Goal: Information Seeking & Learning: Learn about a topic

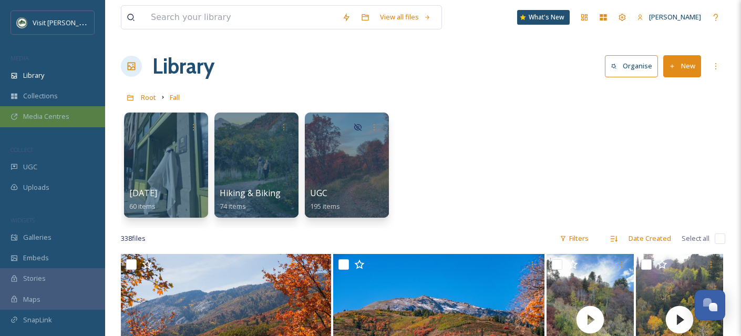
scroll to position [6355, 0]
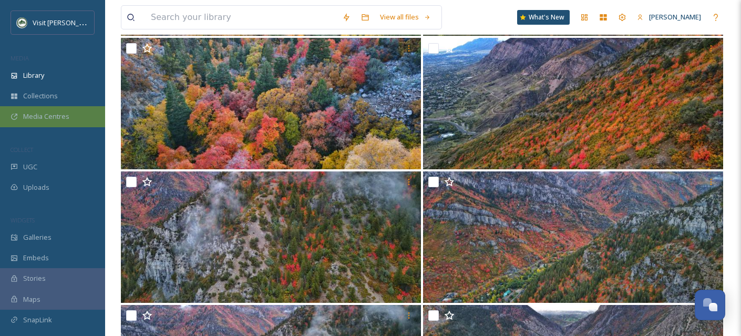
click at [50, 111] on span "Media Centres" at bounding box center [46, 116] width 46 height 10
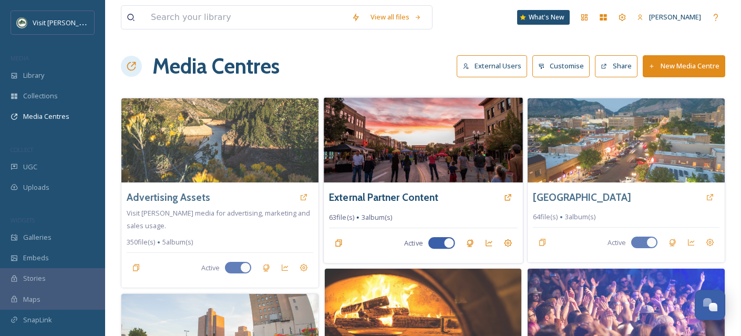
click at [405, 136] on img at bounding box center [423, 139] width 199 height 85
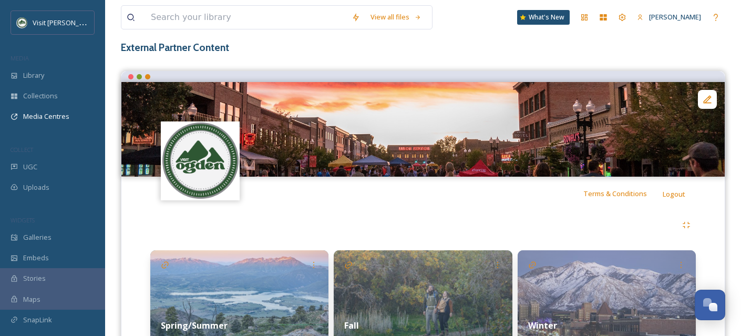
scroll to position [120, 0]
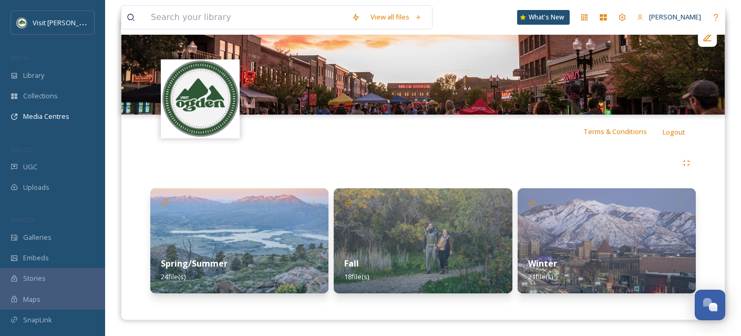
click at [587, 237] on img at bounding box center [607, 240] width 178 height 105
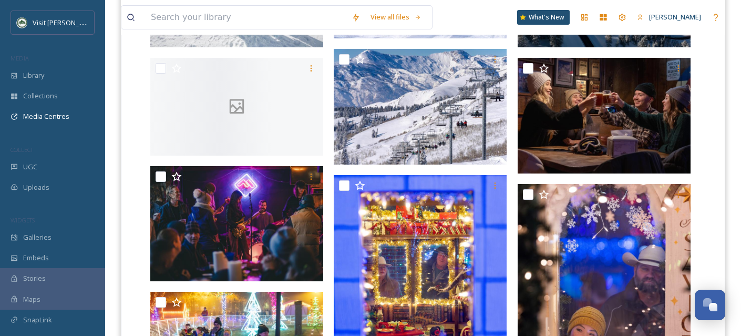
scroll to position [320, 0]
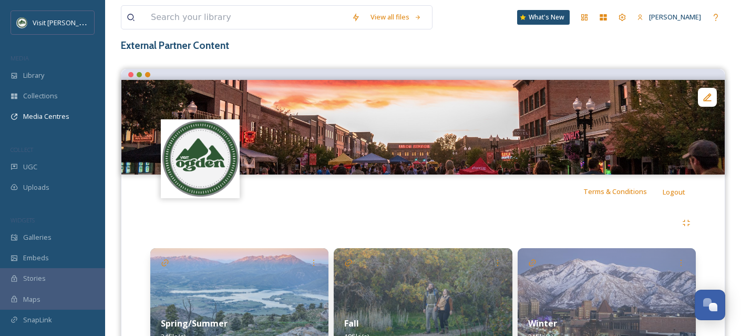
scroll to position [120, 0]
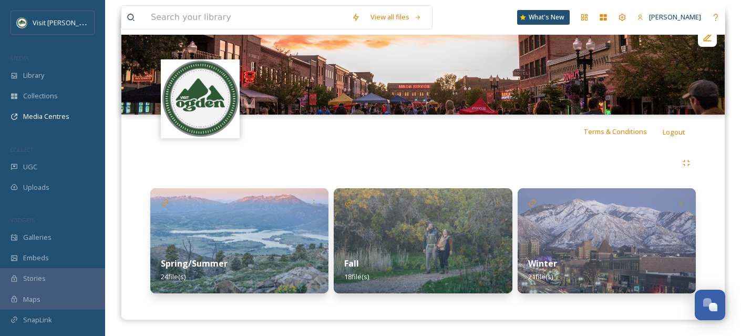
click at [226, 240] on img at bounding box center [239, 240] width 178 height 105
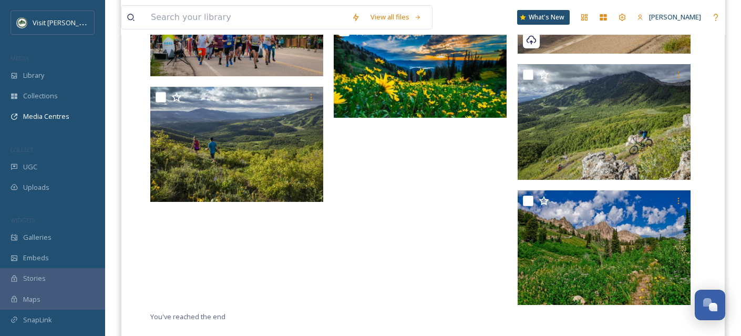
scroll to position [1305, 0]
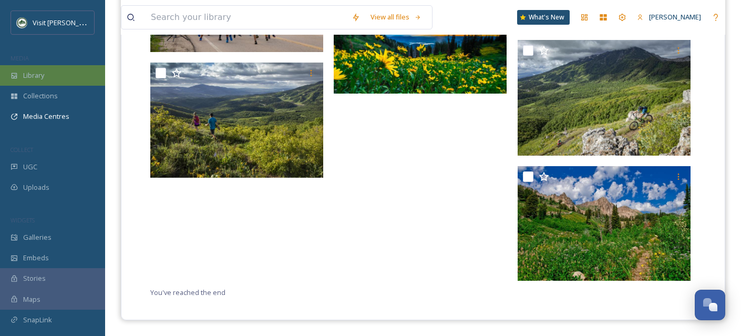
click at [41, 77] on span "Library" at bounding box center [33, 75] width 21 height 10
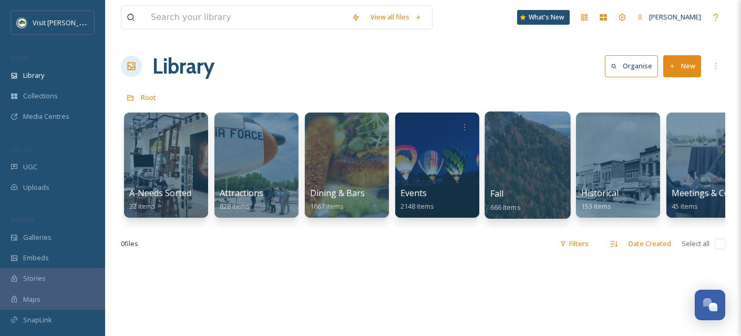
click at [522, 178] on div at bounding box center [527, 164] width 86 height 107
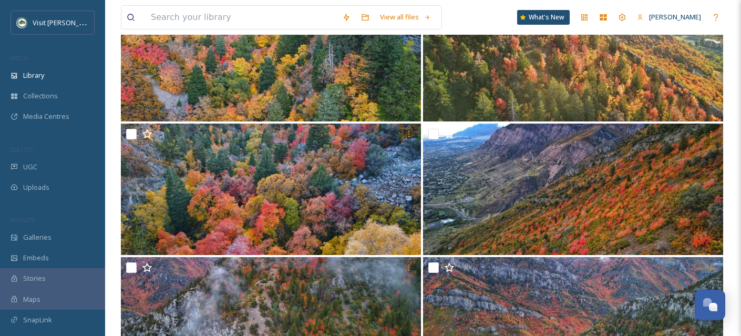
scroll to position [6291, 0]
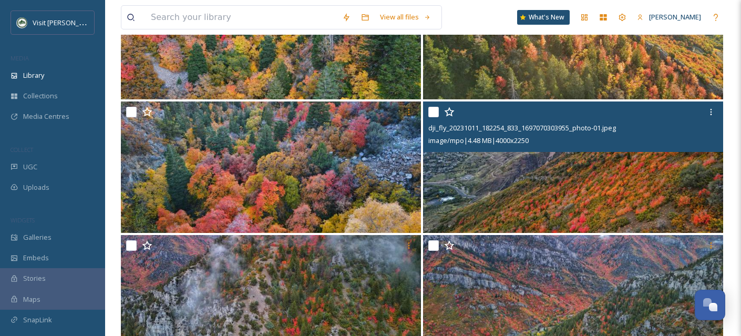
click at [663, 188] on img at bounding box center [573, 166] width 300 height 131
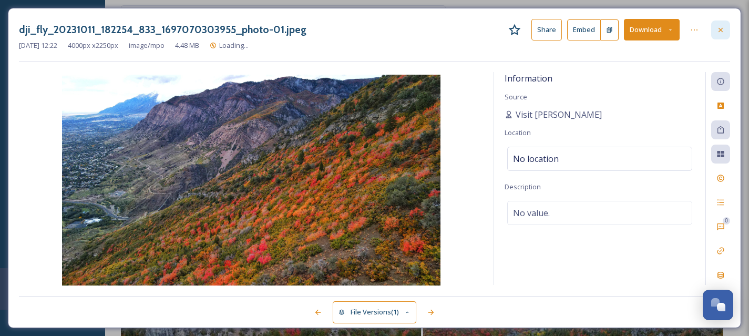
click at [722, 29] on icon at bounding box center [720, 30] width 8 height 8
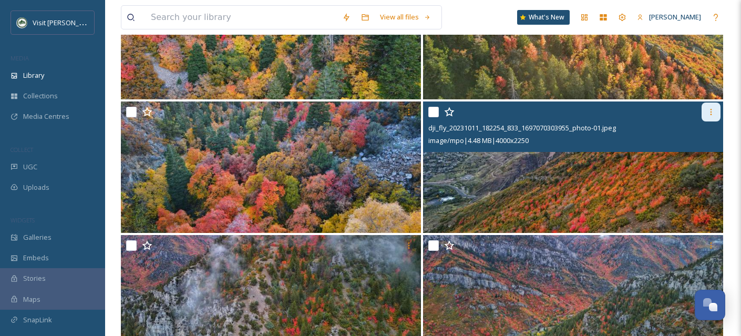
click at [715, 112] on icon at bounding box center [711, 112] width 8 height 8
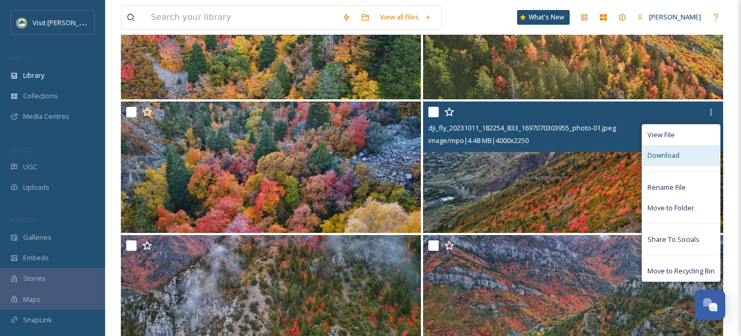
click at [690, 154] on div "Download" at bounding box center [681, 155] width 78 height 20
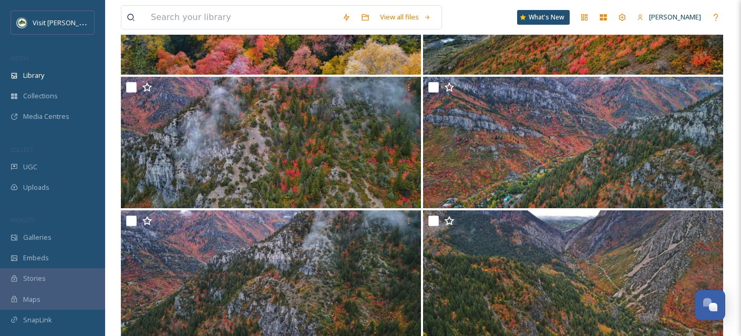
scroll to position [6480, 0]
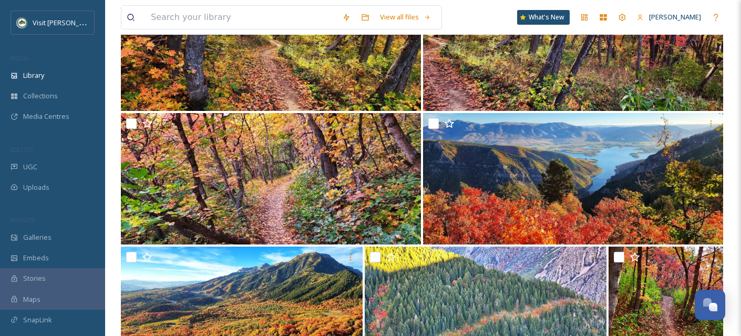
scroll to position [10147, 0]
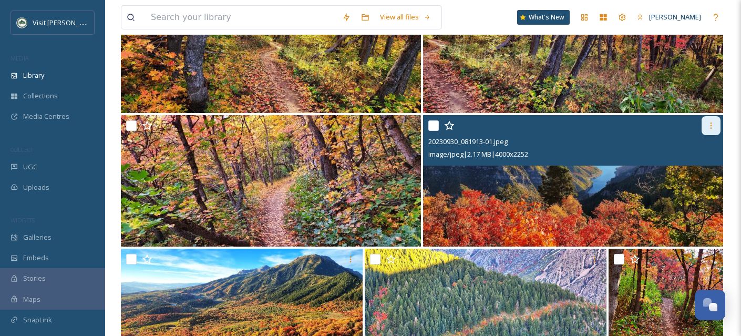
click at [708, 124] on icon at bounding box center [711, 125] width 8 height 8
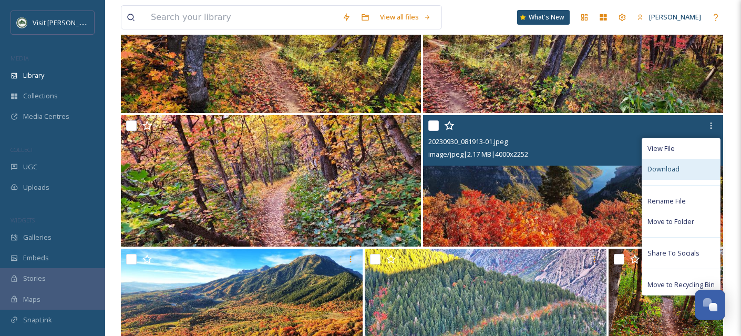
click at [684, 167] on div "Download" at bounding box center [681, 169] width 78 height 20
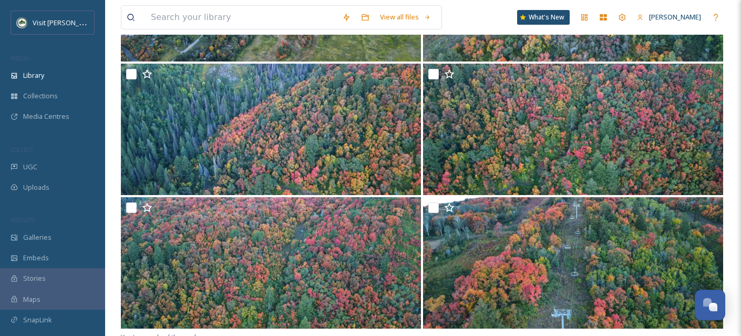
scroll to position [14343, 0]
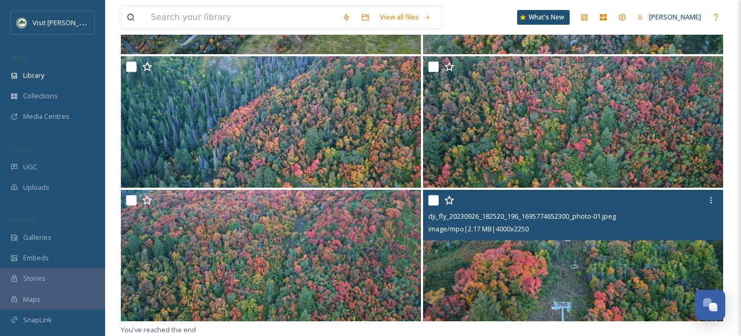
click at [434, 199] on input "checkbox" at bounding box center [433, 200] width 11 height 11
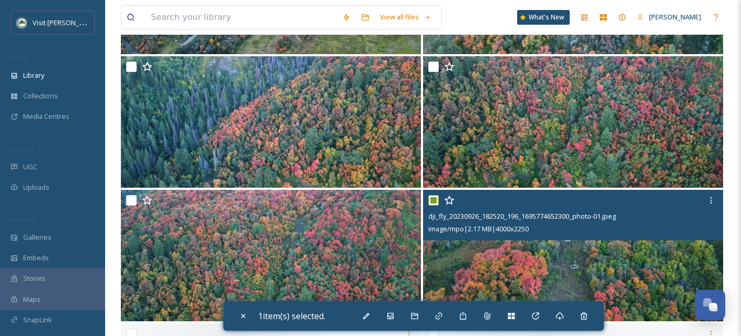
click at [434, 199] on input "checkbox" at bounding box center [433, 200] width 11 height 11
checkbox input "false"
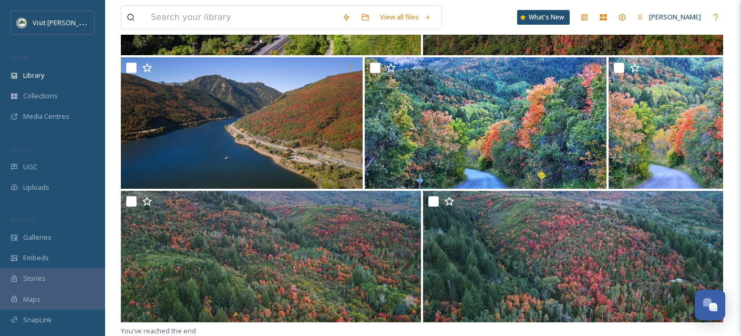
scroll to position [14877, 0]
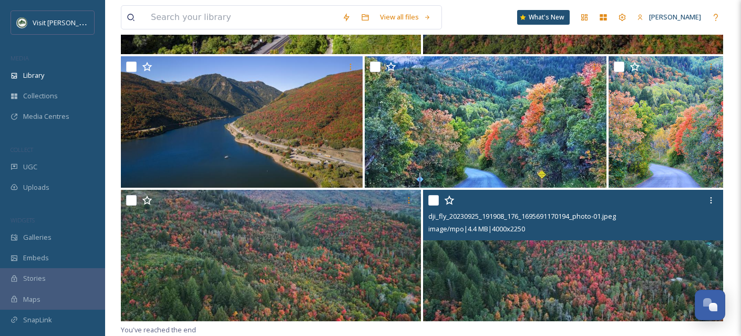
click at [432, 200] on input "checkbox" at bounding box center [433, 200] width 11 height 11
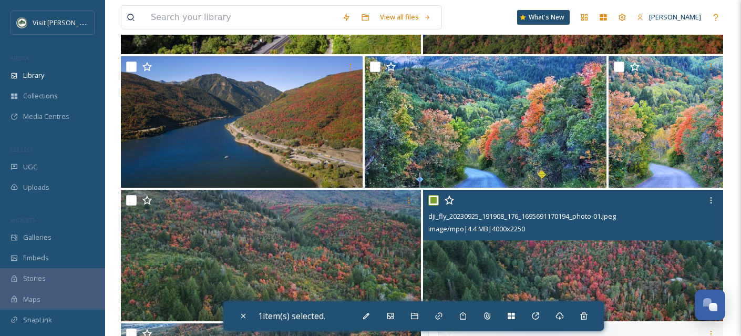
click at [434, 201] on input "checkbox" at bounding box center [433, 200] width 11 height 11
checkbox input "false"
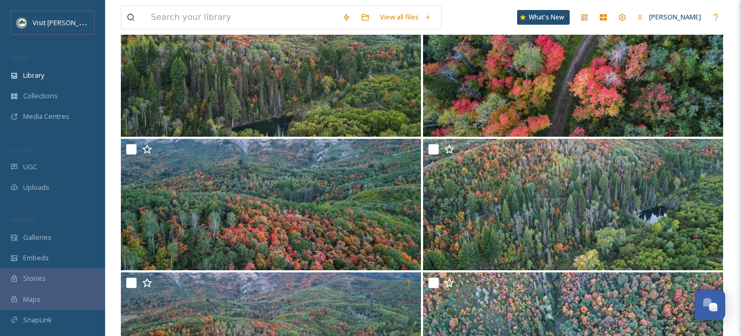
scroll to position [15411, 0]
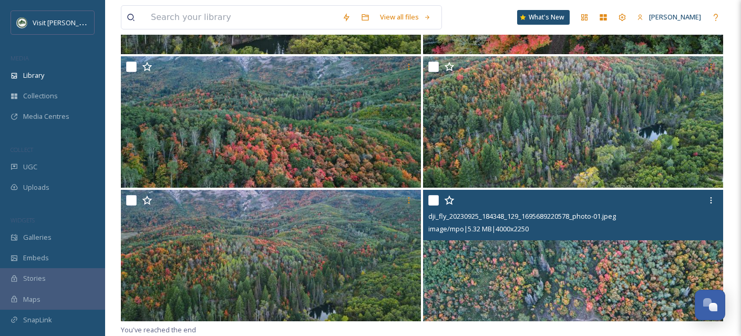
click at [427, 201] on div "dji_fly_20230925_184348_129_1695689220578_photo-01.jpeg image/mpo | 5.32 MB | 4…" at bounding box center [573, 215] width 300 height 50
click at [432, 201] on input "checkbox" at bounding box center [433, 200] width 11 height 11
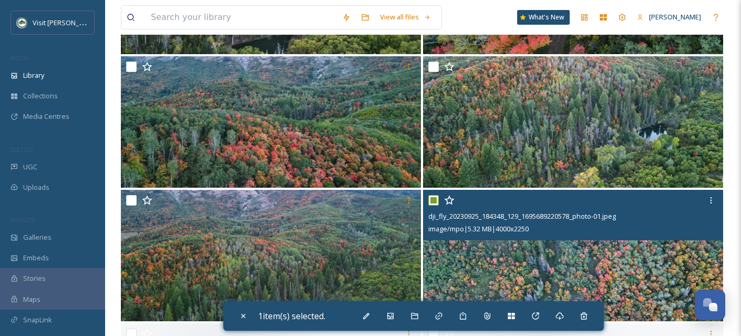
click at [432, 201] on input "checkbox" at bounding box center [433, 200] width 11 height 11
checkbox input "false"
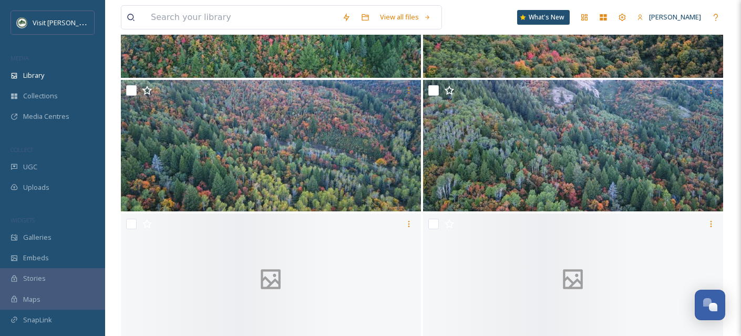
scroll to position [15944, 0]
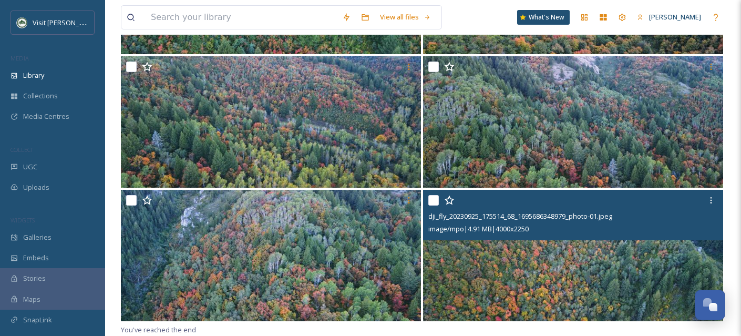
click at [434, 200] on input "checkbox" at bounding box center [433, 200] width 11 height 11
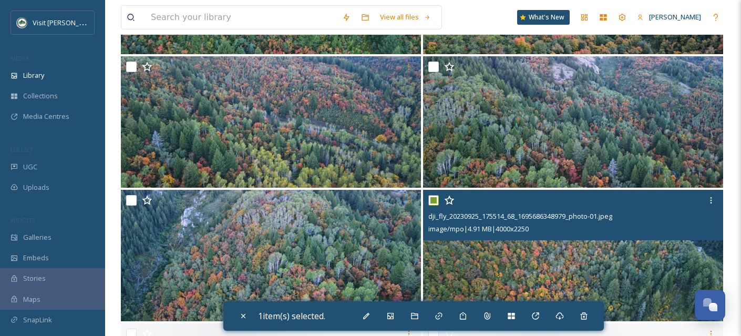
click at [434, 200] on input "checkbox" at bounding box center [433, 200] width 11 height 11
checkbox input "false"
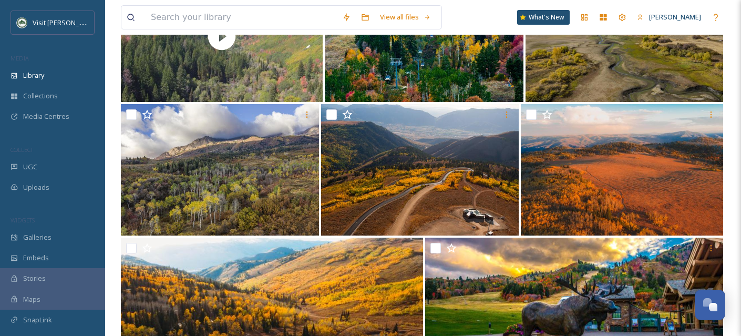
scroll to position [16478, 0]
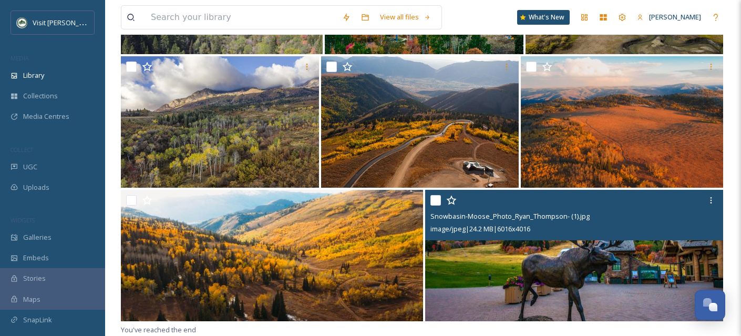
click at [433, 201] on input "checkbox" at bounding box center [435, 200] width 11 height 11
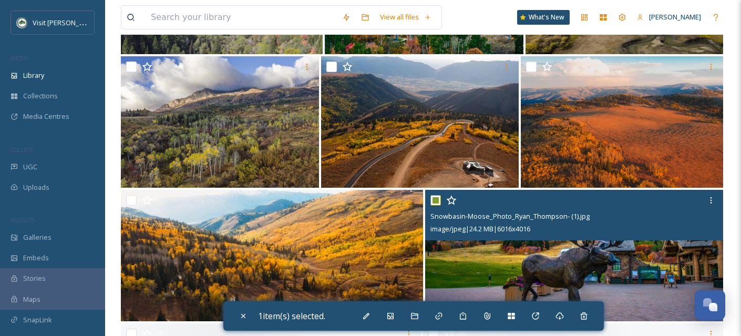
click at [433, 201] on input "checkbox" at bounding box center [435, 200] width 11 height 11
checkbox input "false"
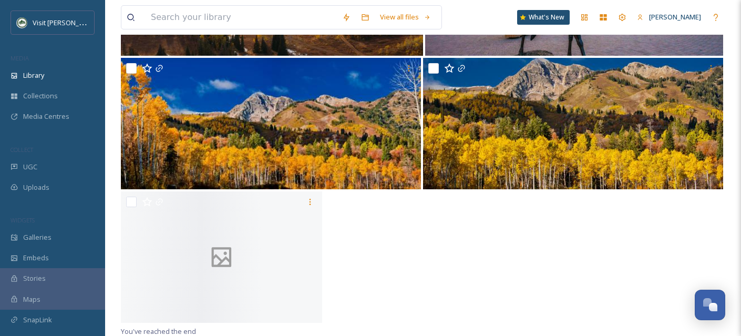
scroll to position [16745, 0]
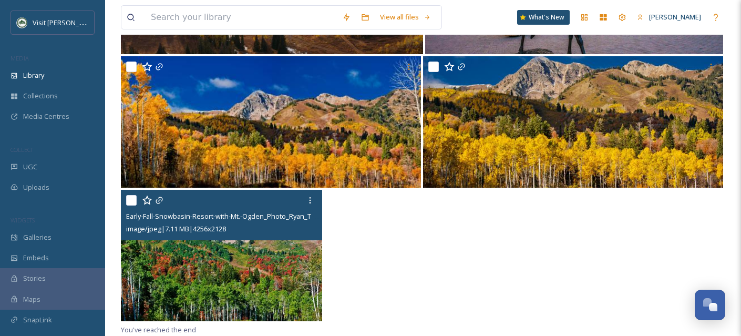
click at [128, 201] on input "checkbox" at bounding box center [131, 200] width 11 height 11
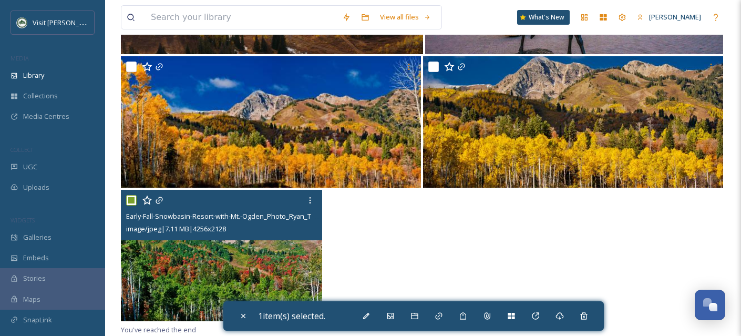
click at [128, 201] on input "checkbox" at bounding box center [131, 200] width 11 height 11
checkbox input "false"
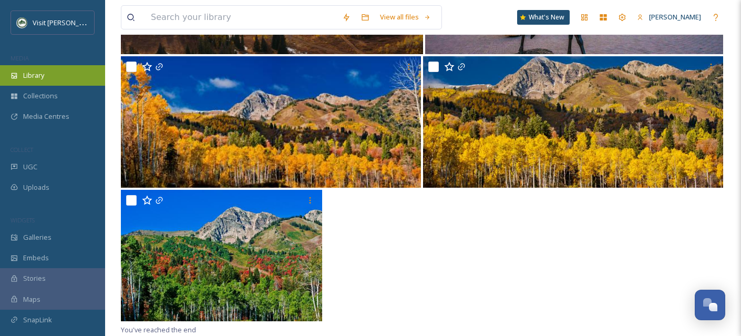
click at [60, 71] on div "Library" at bounding box center [52, 75] width 105 height 20
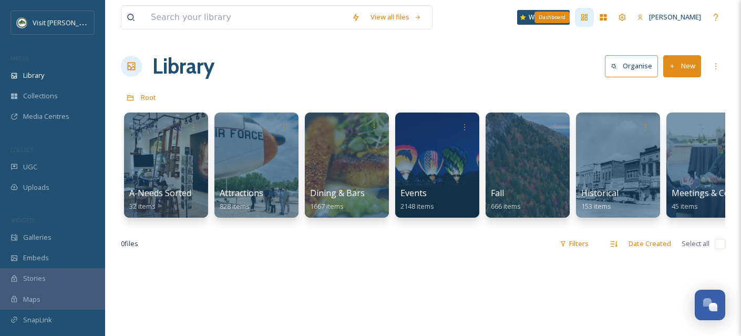
click at [585, 20] on icon at bounding box center [584, 17] width 8 height 8
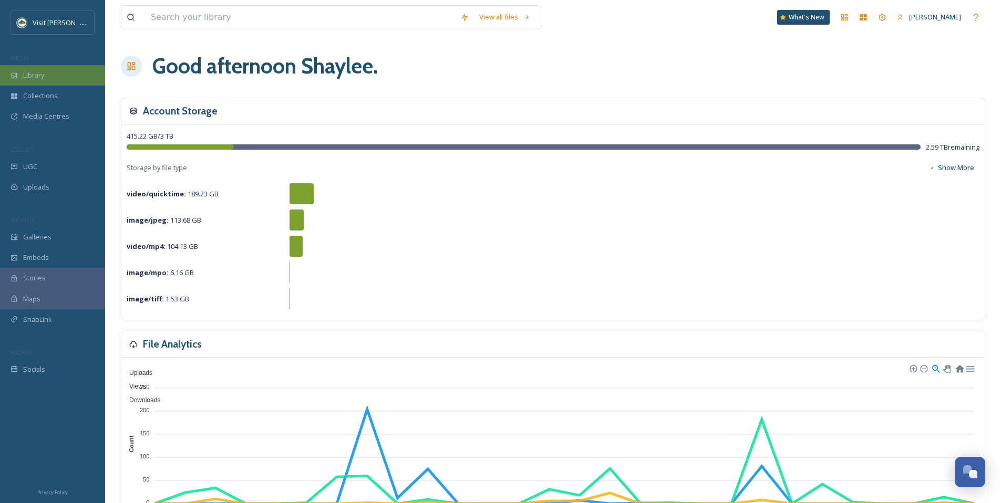
click at [42, 81] on div "Library" at bounding box center [52, 75] width 105 height 20
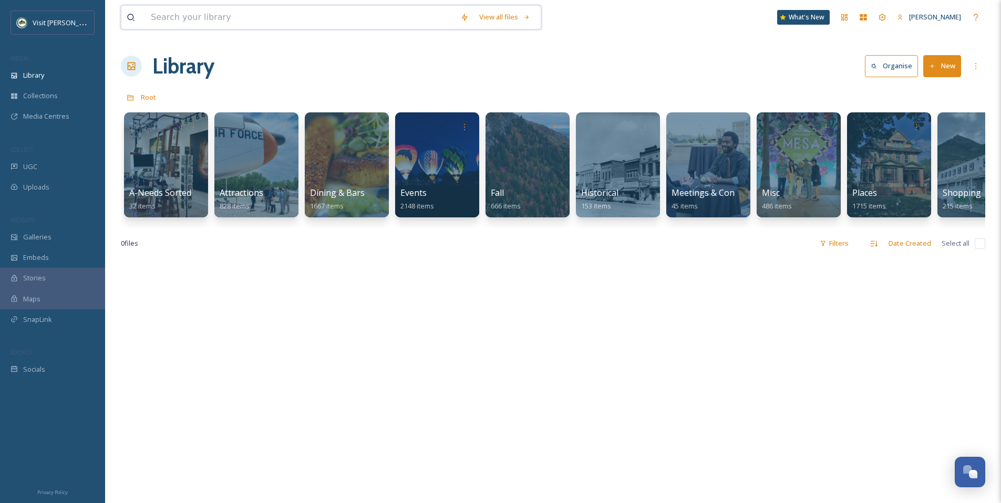
click at [233, 19] on input at bounding box center [300, 17] width 309 height 23
type input "snowbasin"
click at [525, 19] on div "Search" at bounding box center [519, 17] width 33 height 20
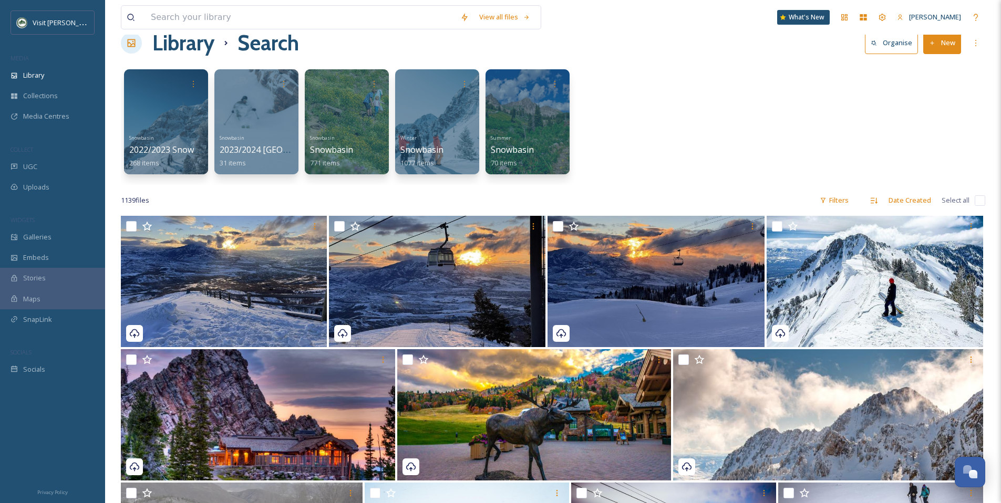
scroll to position [24, 0]
click at [740, 200] on div "Filters" at bounding box center [833, 200] width 39 height 20
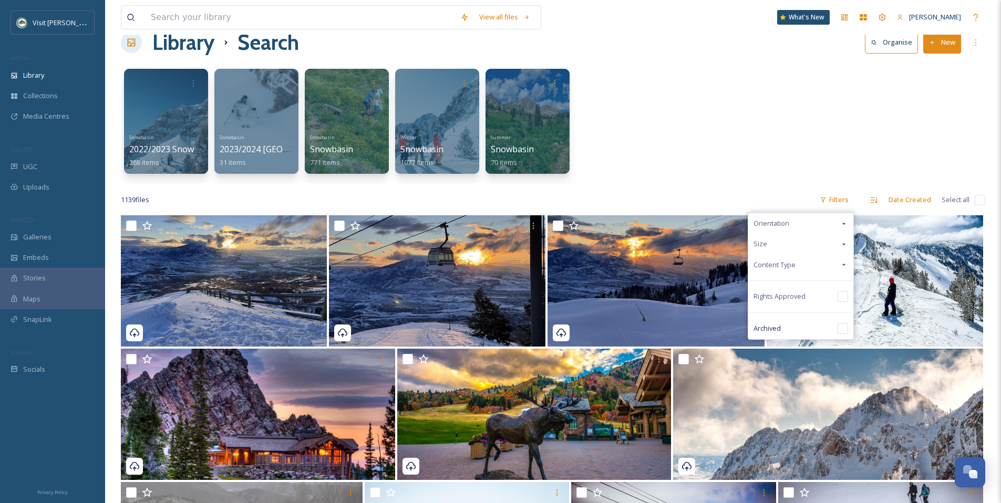
click at [740, 273] on div "Content Type" at bounding box center [800, 265] width 105 height 20
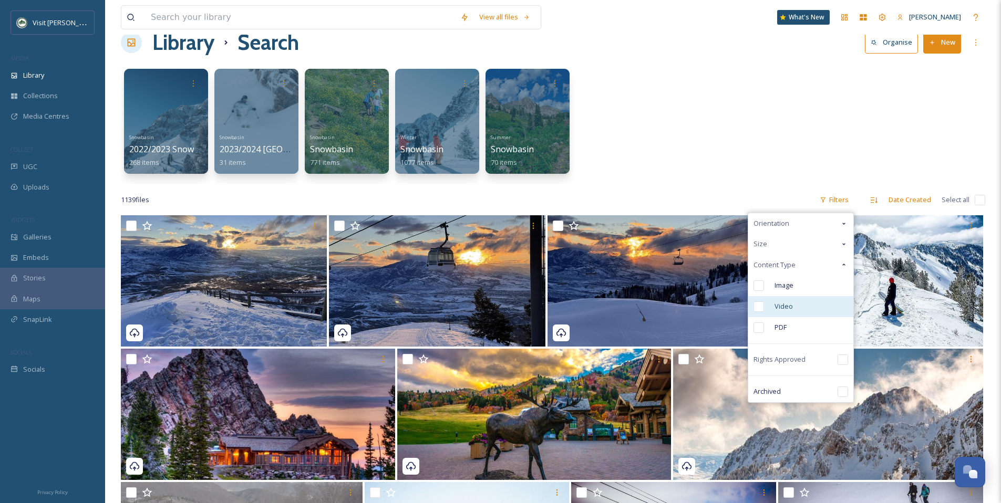
click at [740, 308] on input "checkbox" at bounding box center [758, 307] width 11 height 11
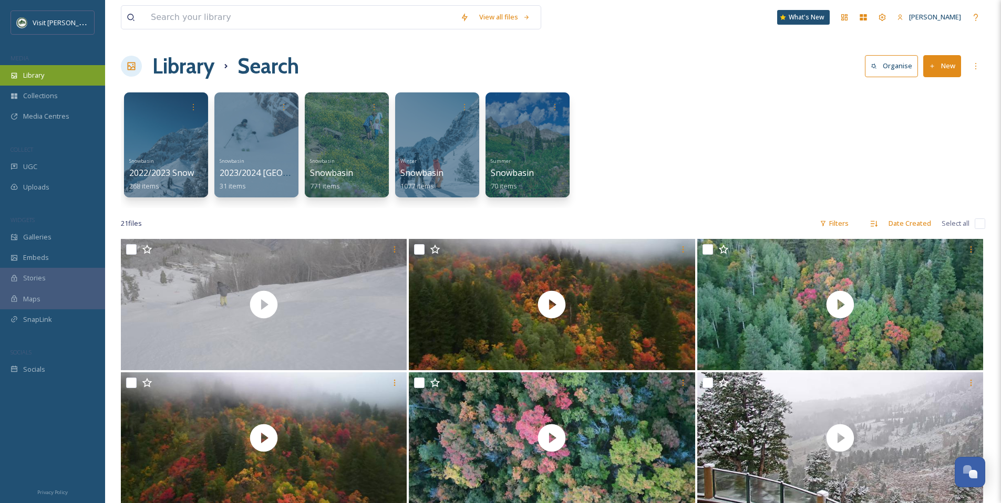
click at [54, 80] on div "Library" at bounding box center [52, 75] width 105 height 20
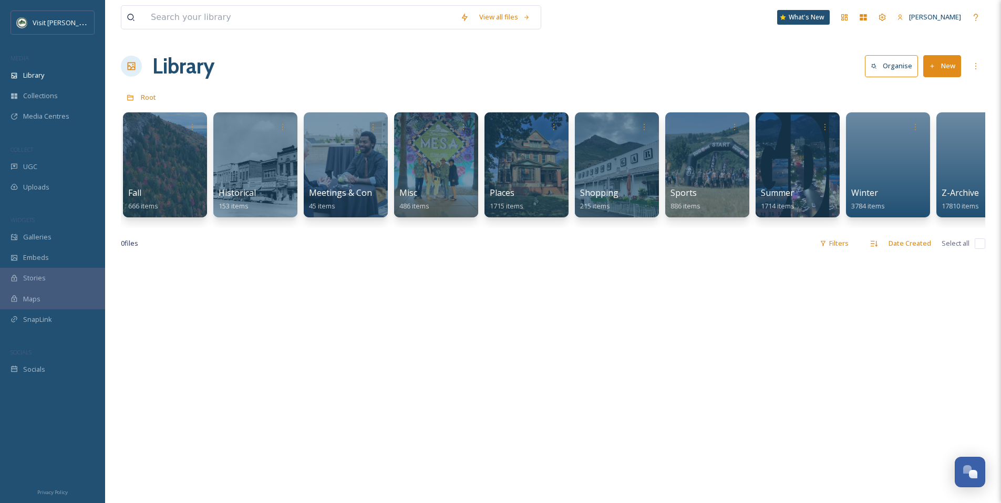
scroll to position [0, 401]
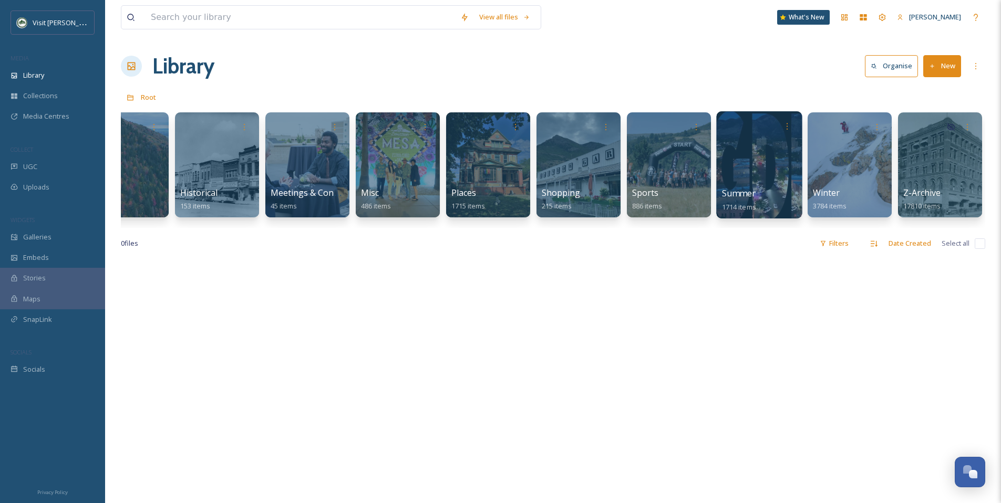
click at [737, 179] on div at bounding box center [759, 164] width 86 height 107
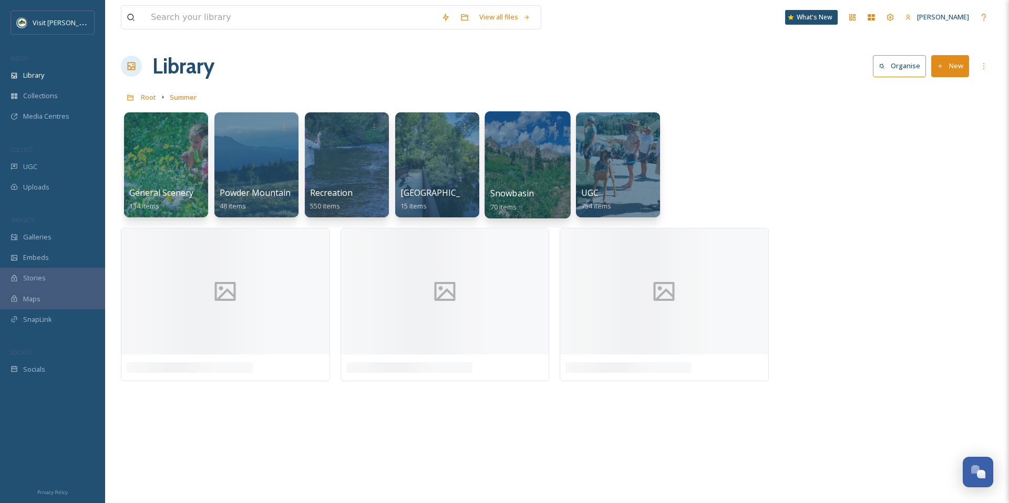
click at [521, 172] on div at bounding box center [527, 164] width 86 height 107
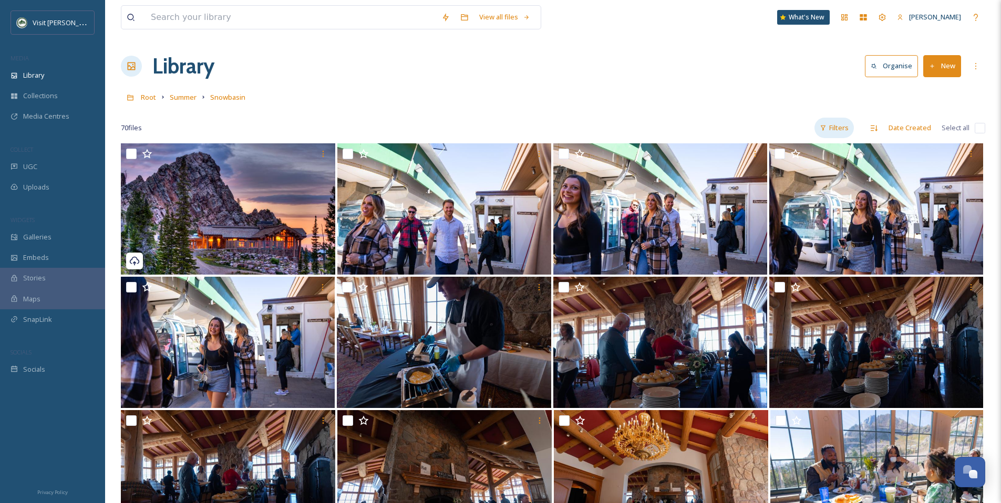
click at [740, 131] on div "Filters" at bounding box center [833, 128] width 39 height 20
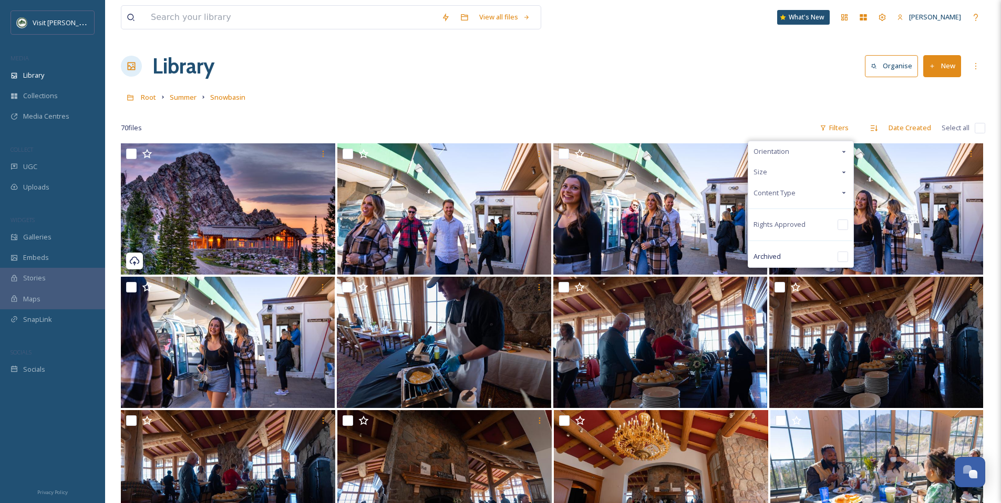
click at [740, 192] on div "Content Type" at bounding box center [800, 193] width 105 height 20
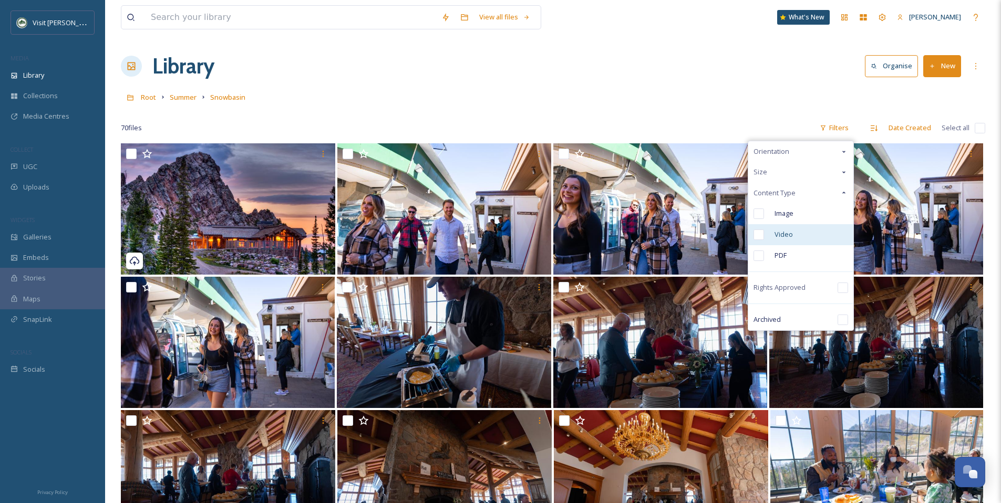
click at [740, 235] on input "checkbox" at bounding box center [758, 235] width 11 height 11
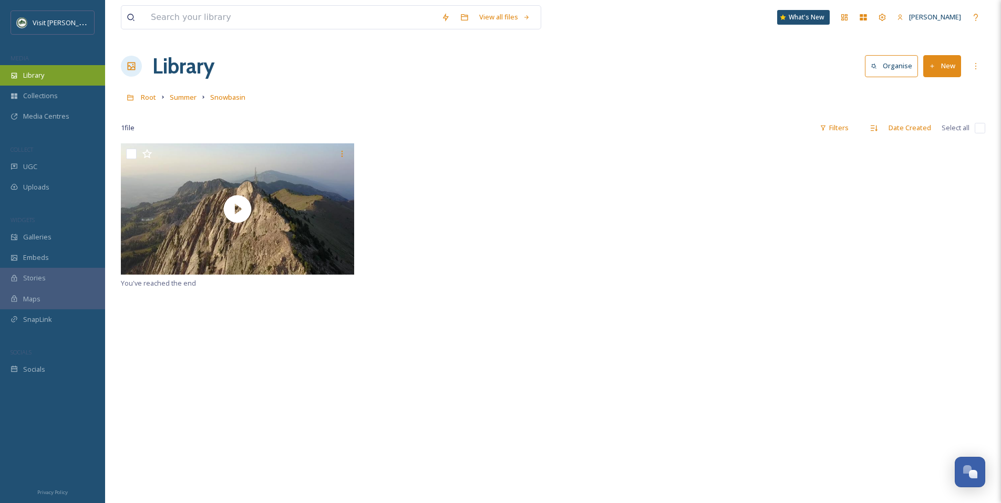
click at [44, 77] on span "Library" at bounding box center [33, 75] width 21 height 10
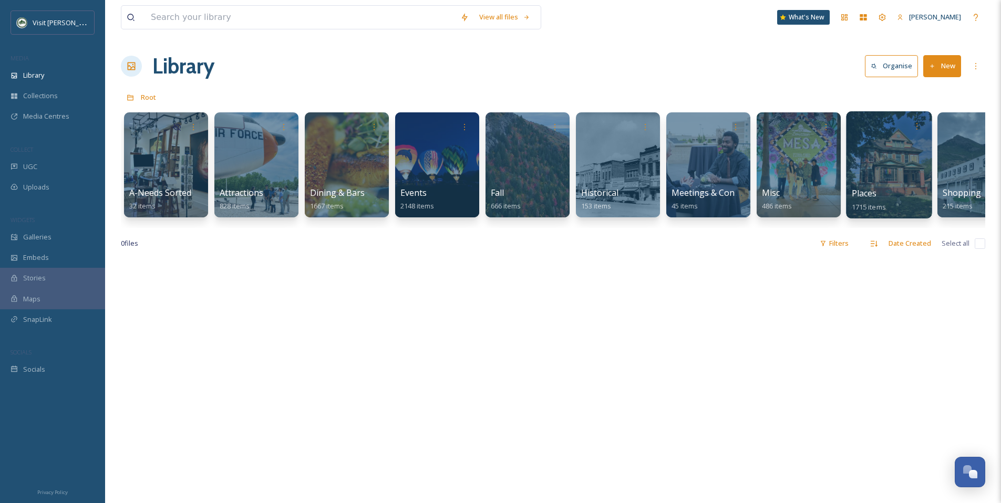
click at [740, 188] on div "Places 1715 items" at bounding box center [889, 200] width 75 height 26
click at [740, 171] on div at bounding box center [889, 164] width 86 height 107
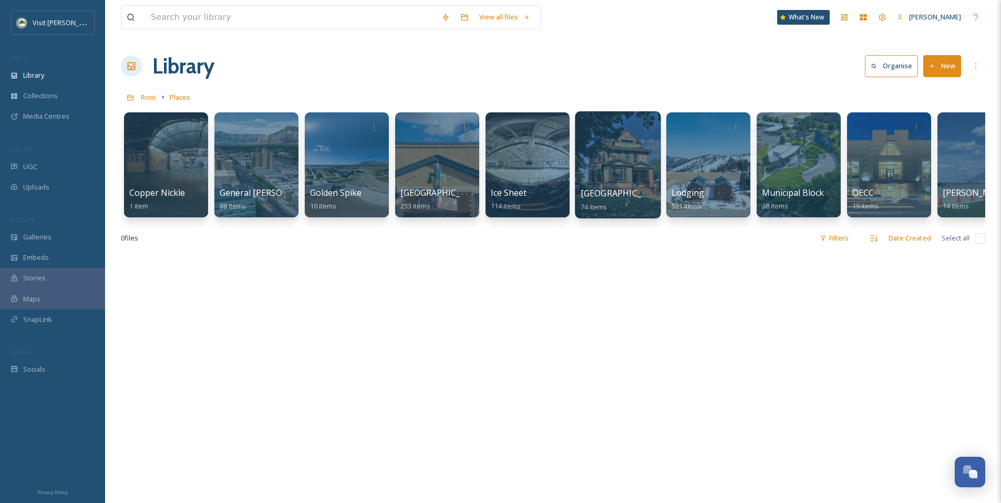
scroll to position [0, 31]
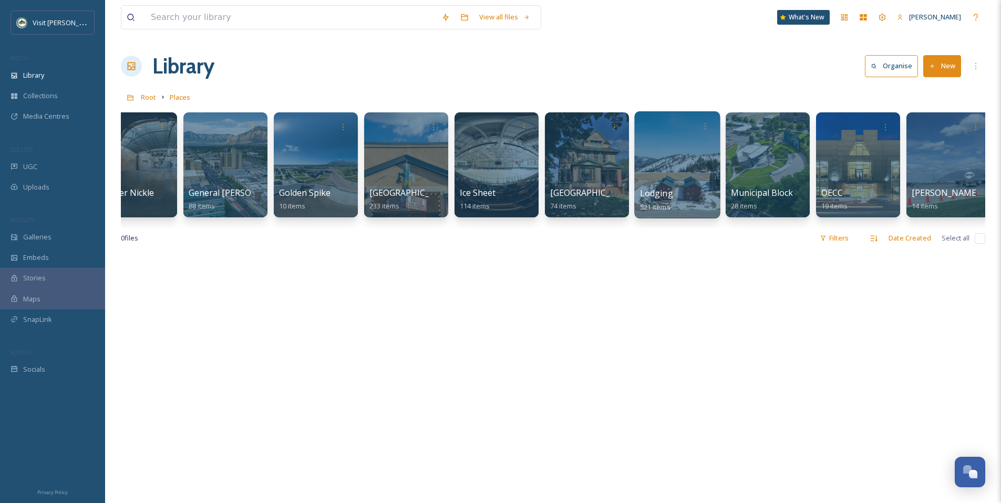
click at [690, 171] on div at bounding box center [677, 164] width 86 height 107
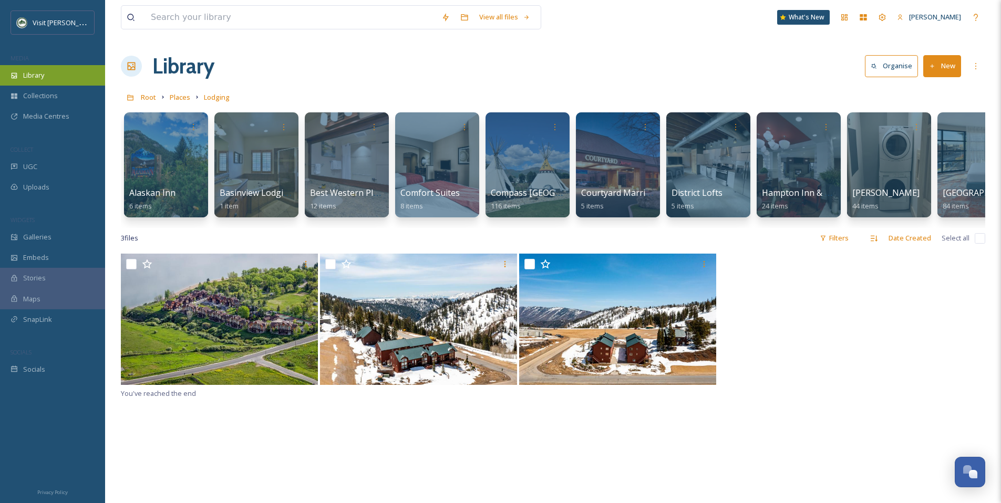
click at [35, 75] on span "Library" at bounding box center [33, 75] width 21 height 10
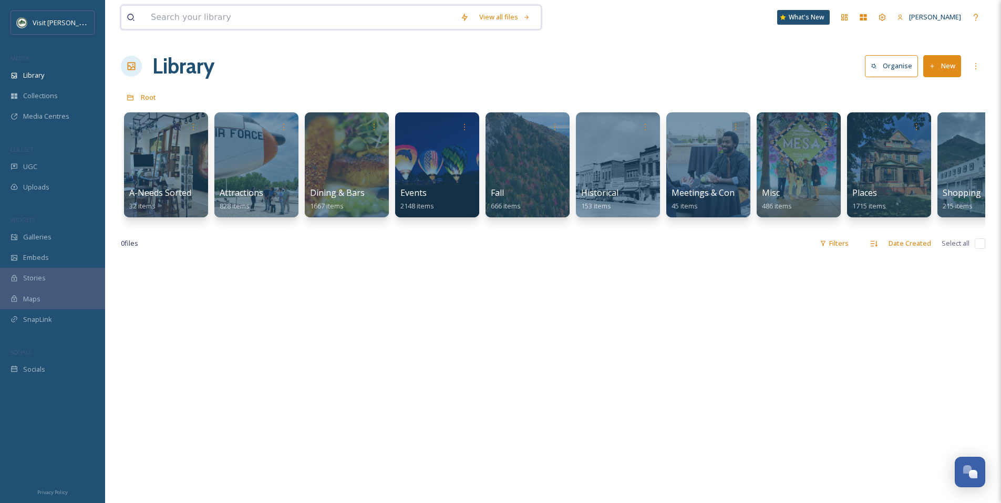
click at [304, 23] on input at bounding box center [300, 17] width 309 height 23
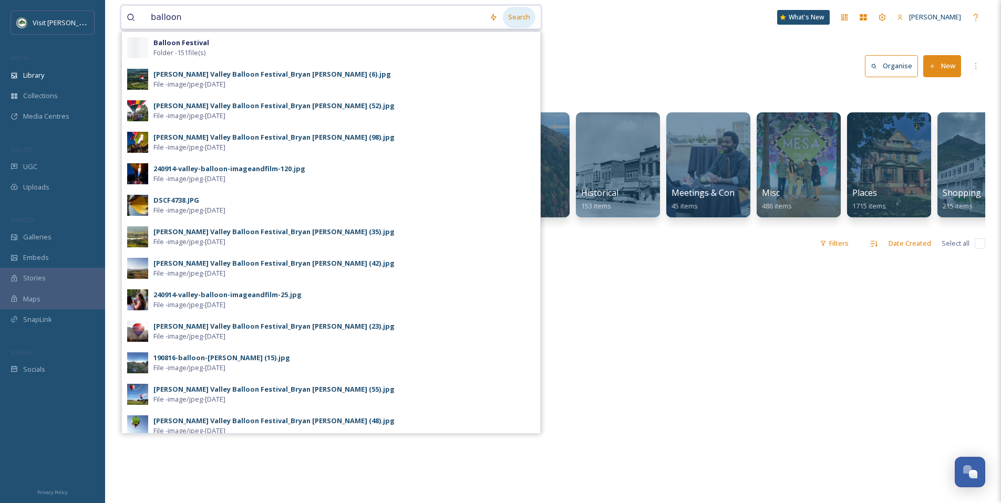
type input "balloon"
click at [533, 18] on div "Search" at bounding box center [519, 17] width 33 height 20
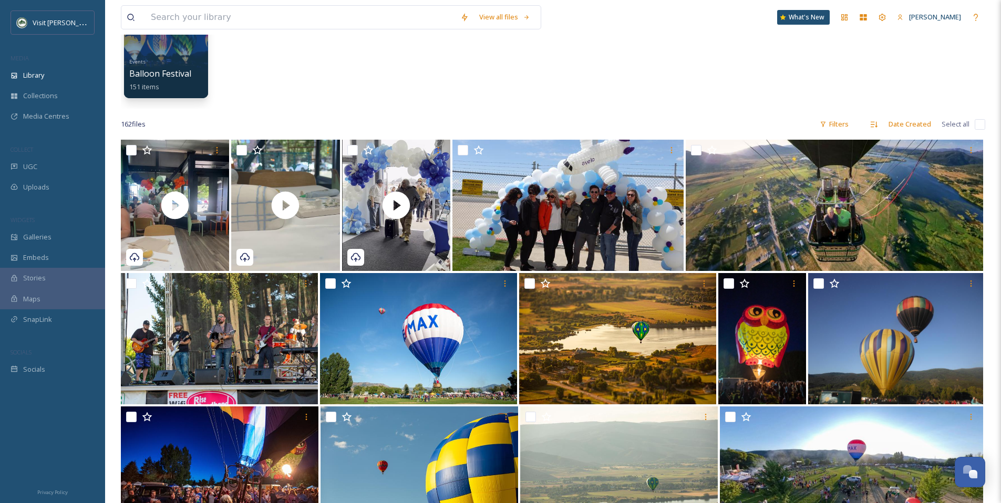
scroll to position [95, 0]
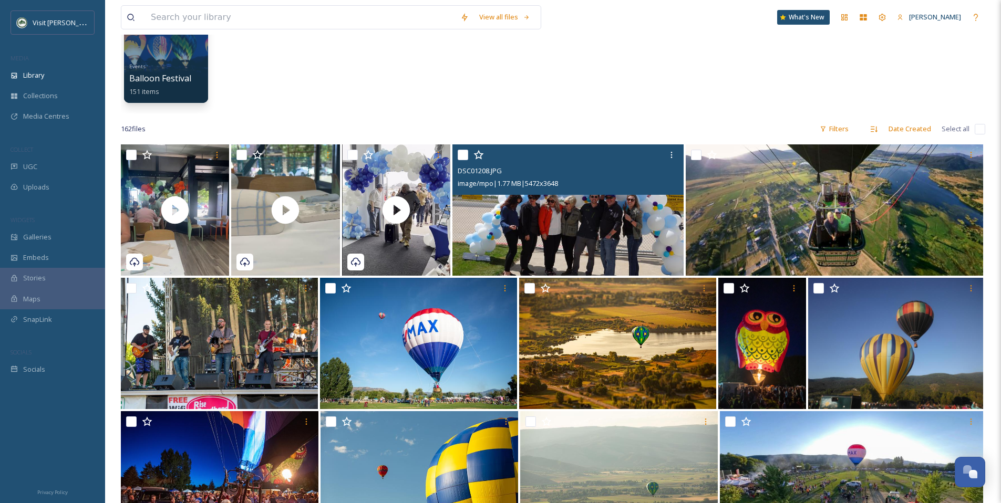
click at [610, 229] on img at bounding box center [568, 209] width 232 height 131
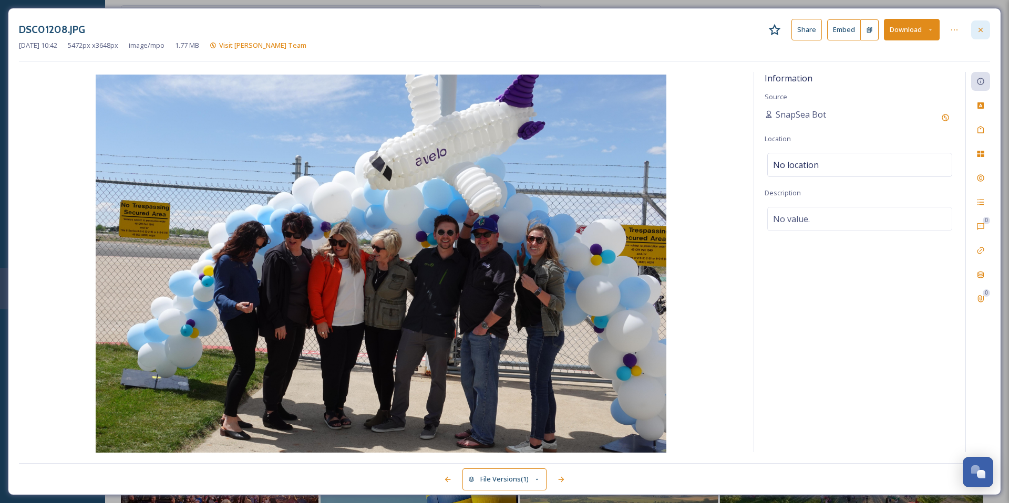
click at [740, 26] on icon at bounding box center [980, 30] width 8 height 8
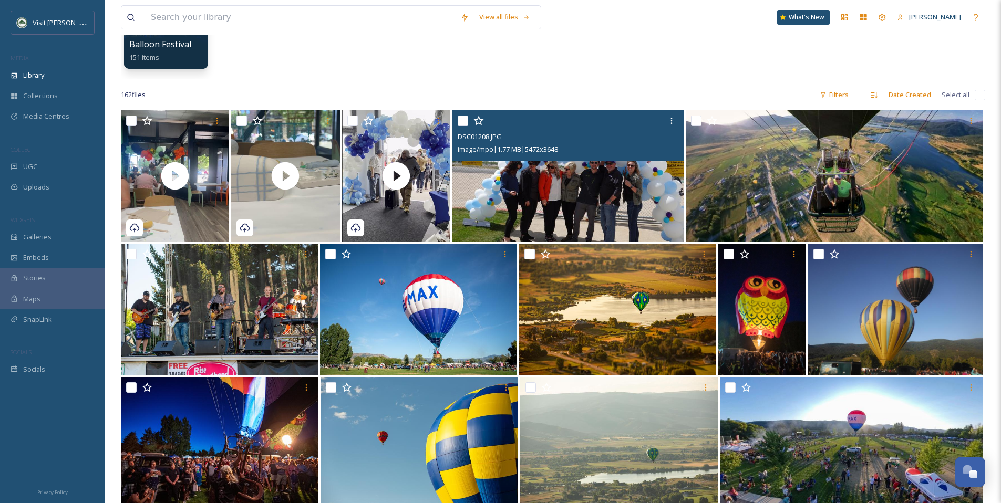
scroll to position [130, 0]
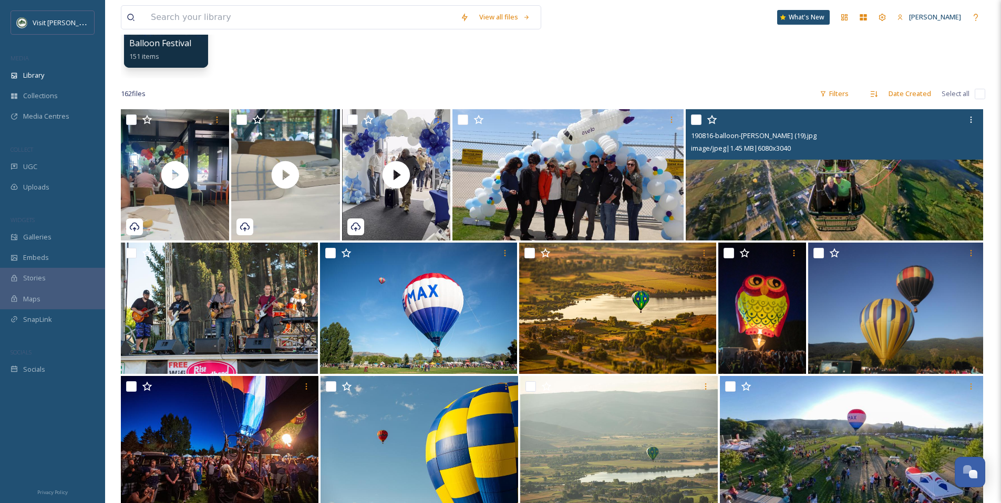
click at [740, 212] on img at bounding box center [834, 174] width 297 height 131
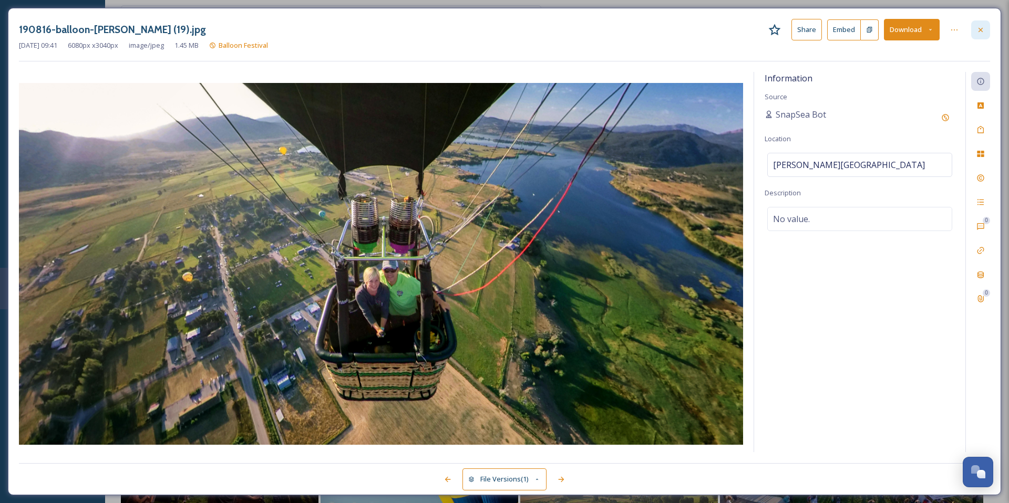
click at [740, 36] on div at bounding box center [980, 29] width 19 height 19
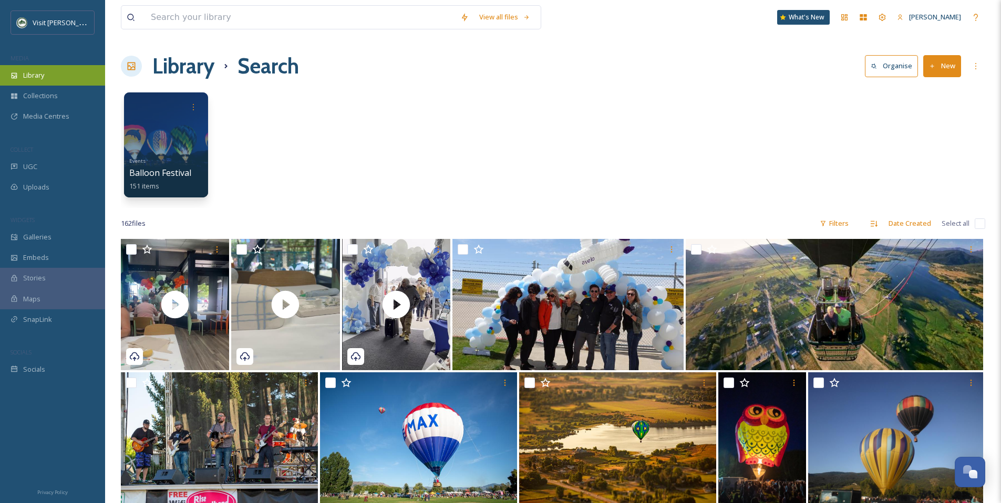
click at [46, 74] on div "Library" at bounding box center [52, 75] width 105 height 20
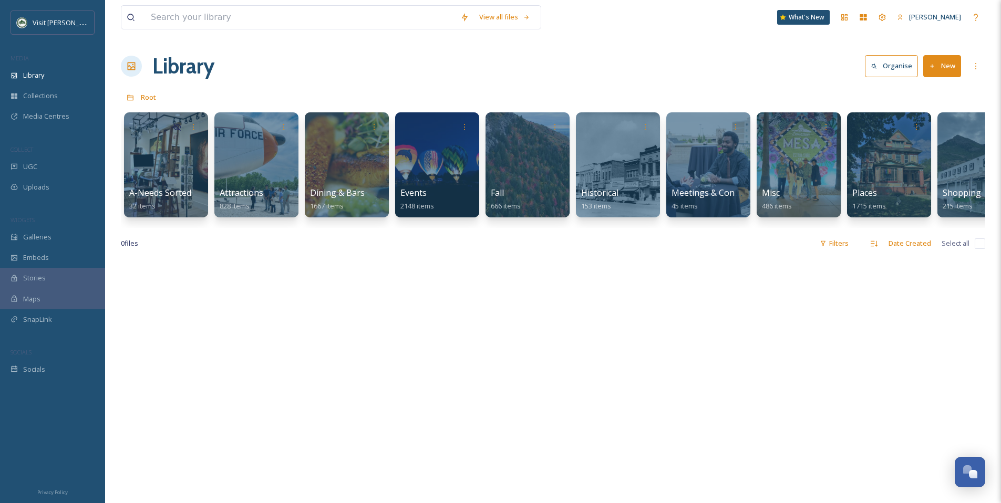
scroll to position [0, 401]
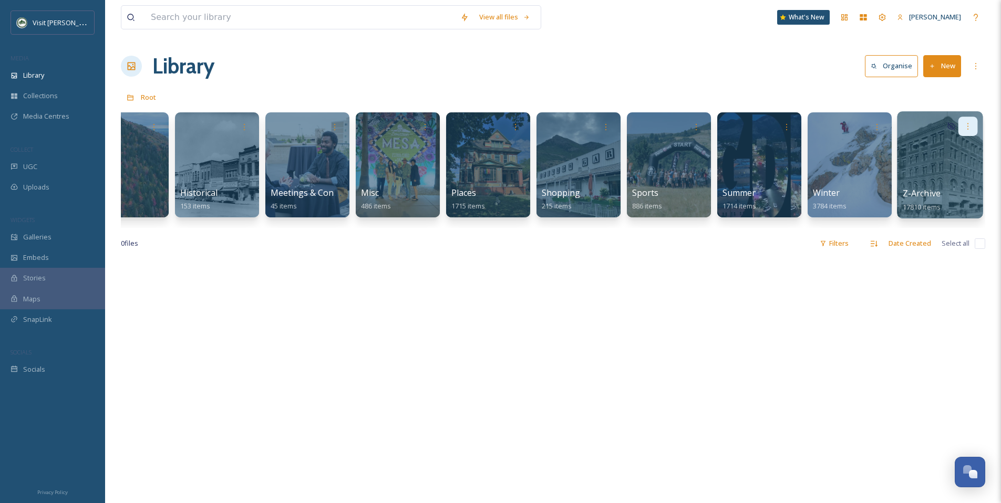
click at [740, 125] on icon at bounding box center [968, 126] width 8 height 8
click at [740, 148] on span "Edit / Share" at bounding box center [942, 149] width 37 height 11
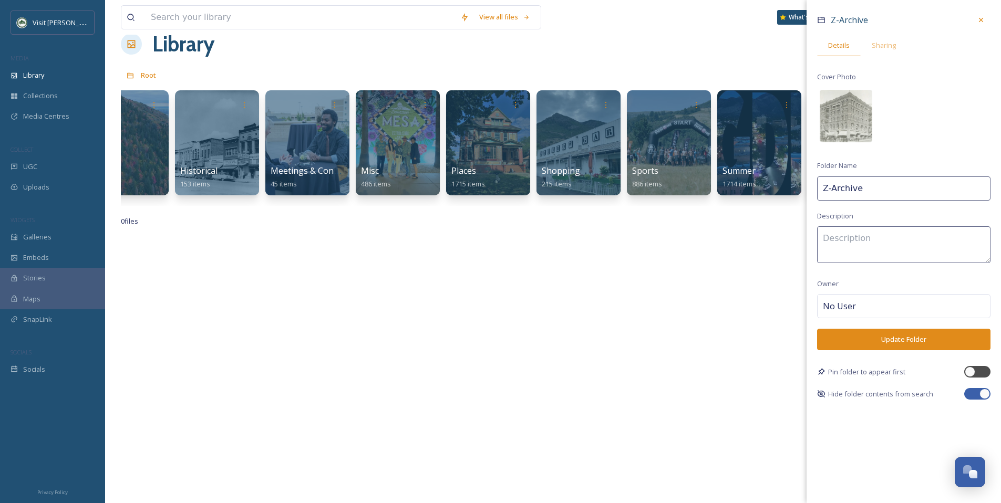
scroll to position [18, 0]
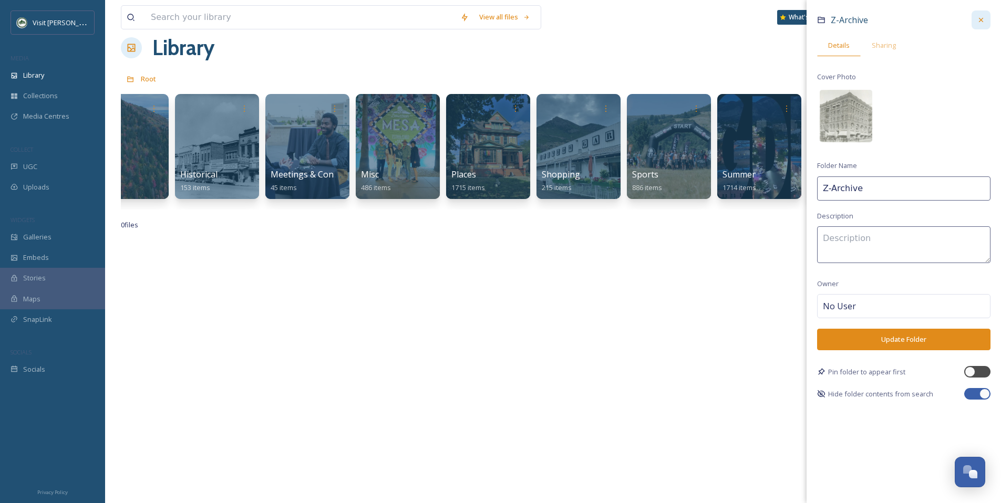
click at [740, 26] on div at bounding box center [980, 20] width 19 height 19
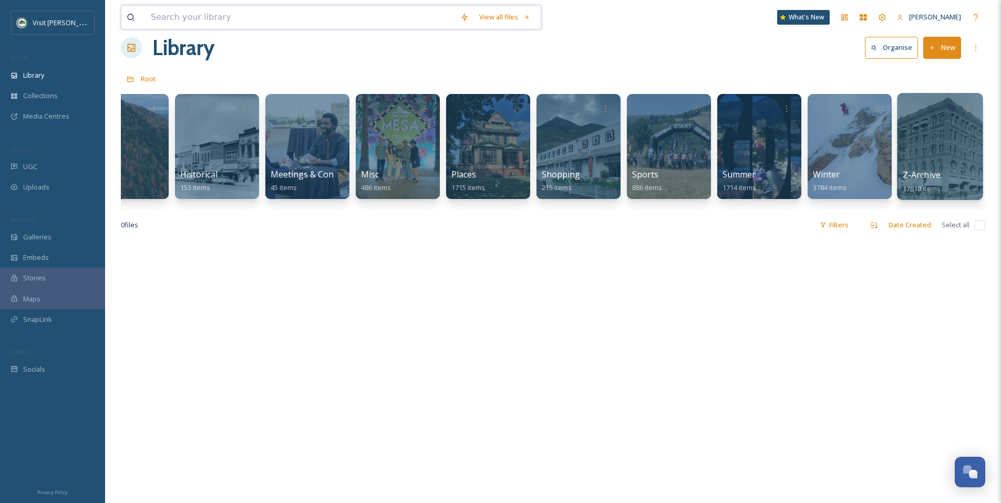
click at [254, 20] on input at bounding box center [300, 17] width 309 height 23
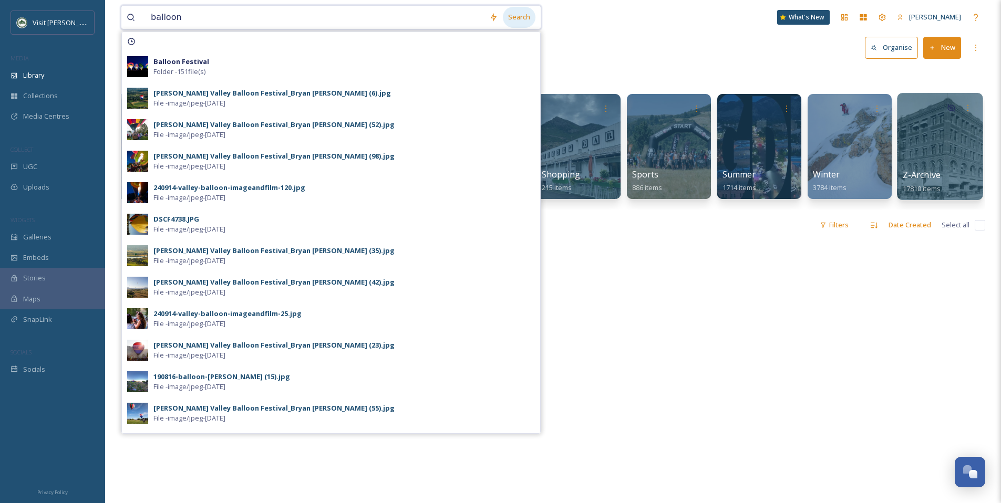
type input "balloon"
click at [519, 17] on div "Search" at bounding box center [519, 17] width 33 height 20
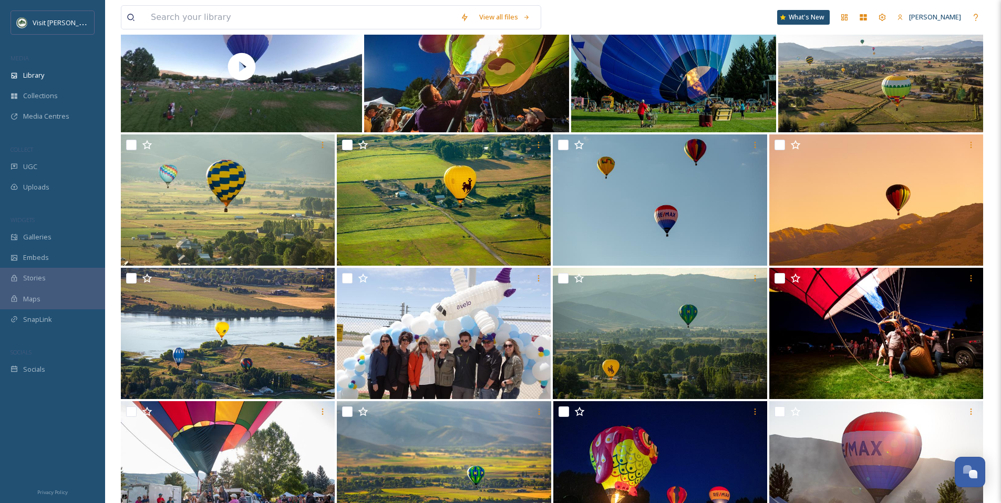
scroll to position [782, 0]
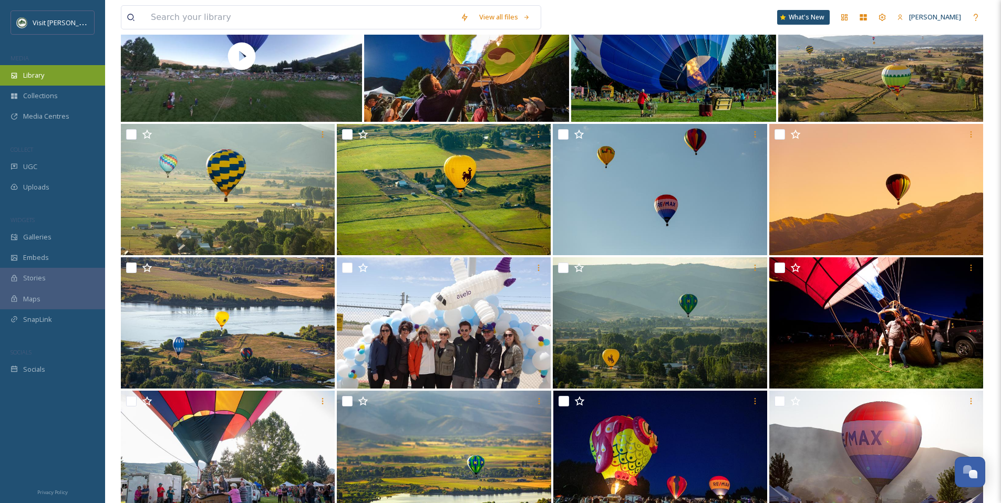
click at [37, 80] on span "Library" at bounding box center [33, 75] width 21 height 10
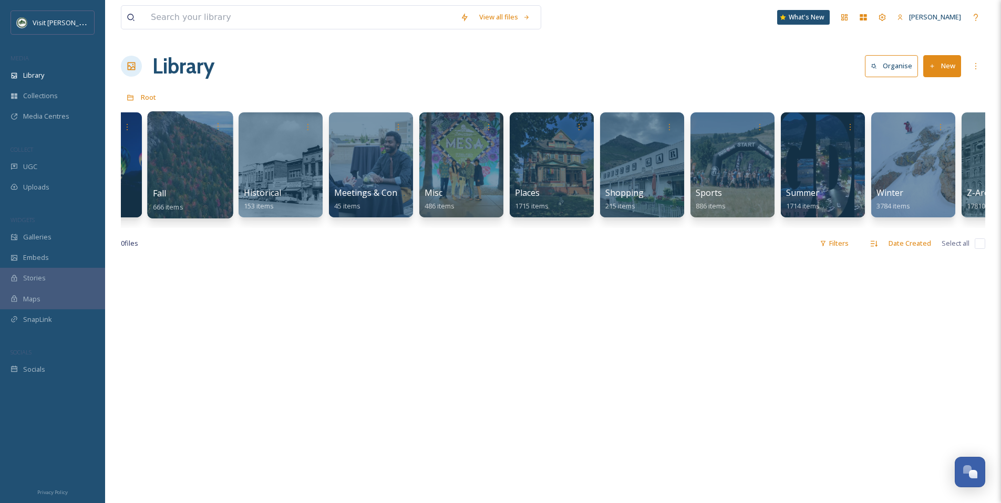
scroll to position [0, 401]
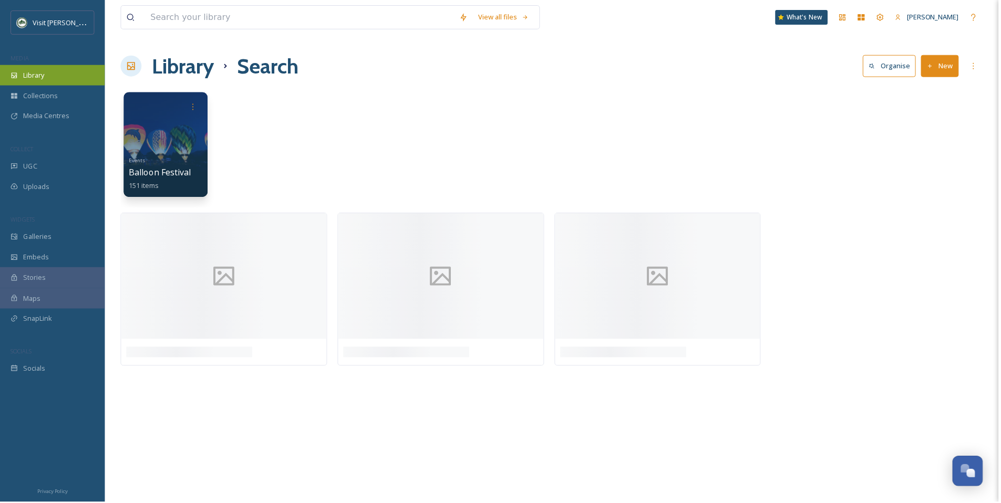
click at [43, 84] on div "Library" at bounding box center [52, 75] width 105 height 20
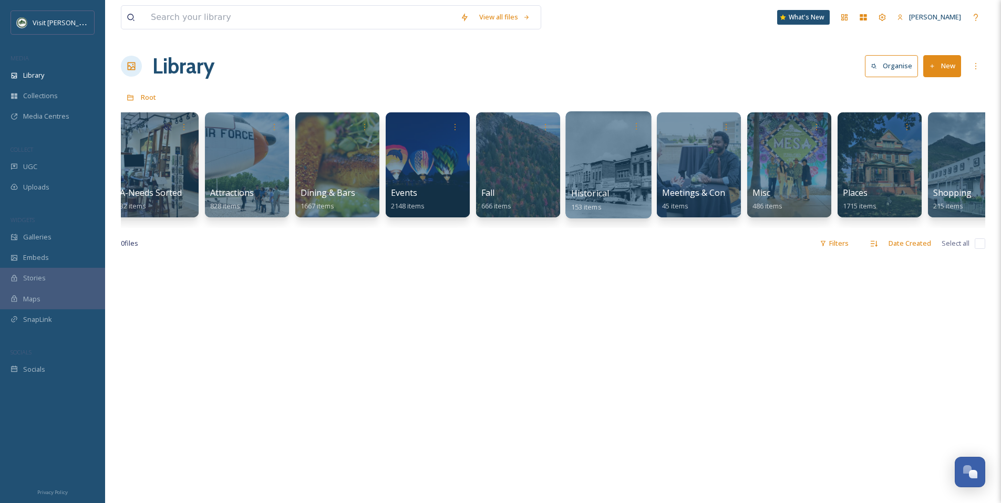
scroll to position [0, 13]
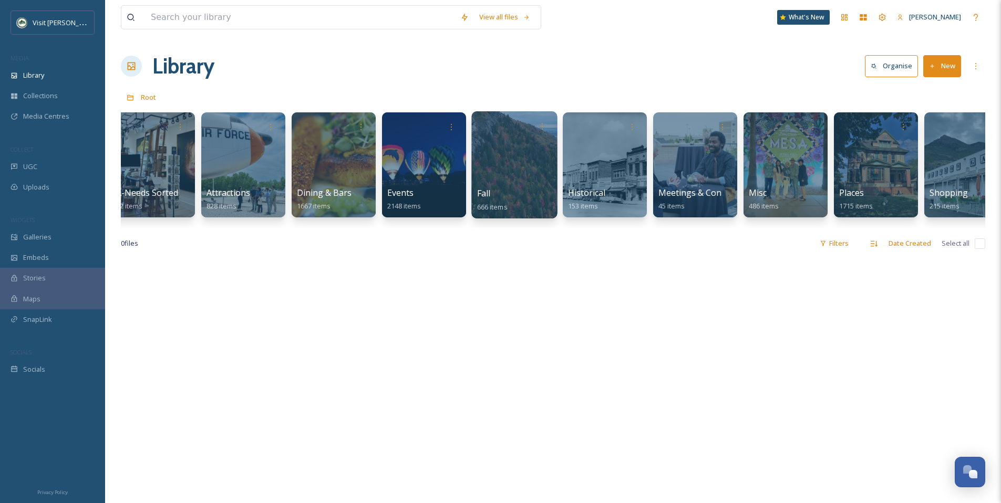
click at [491, 175] on div at bounding box center [514, 164] width 86 height 107
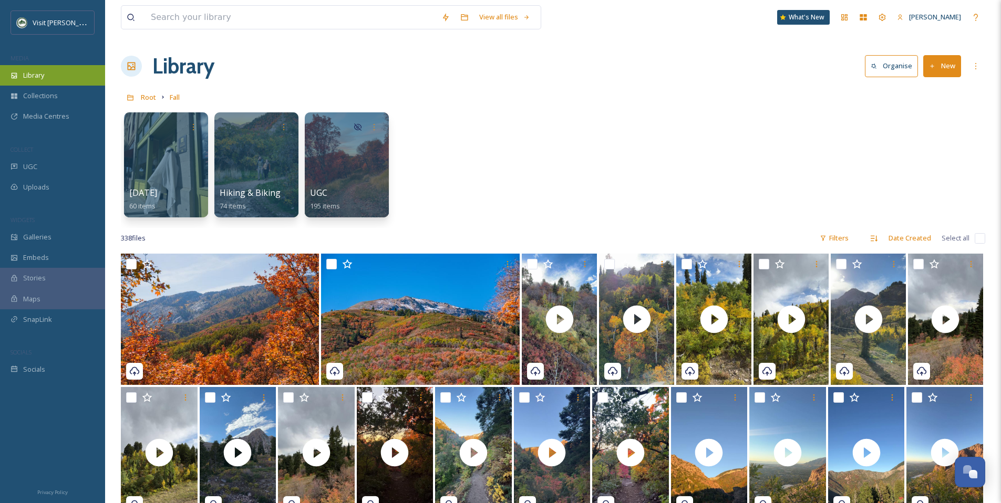
click at [43, 73] on span "Library" at bounding box center [33, 75] width 21 height 10
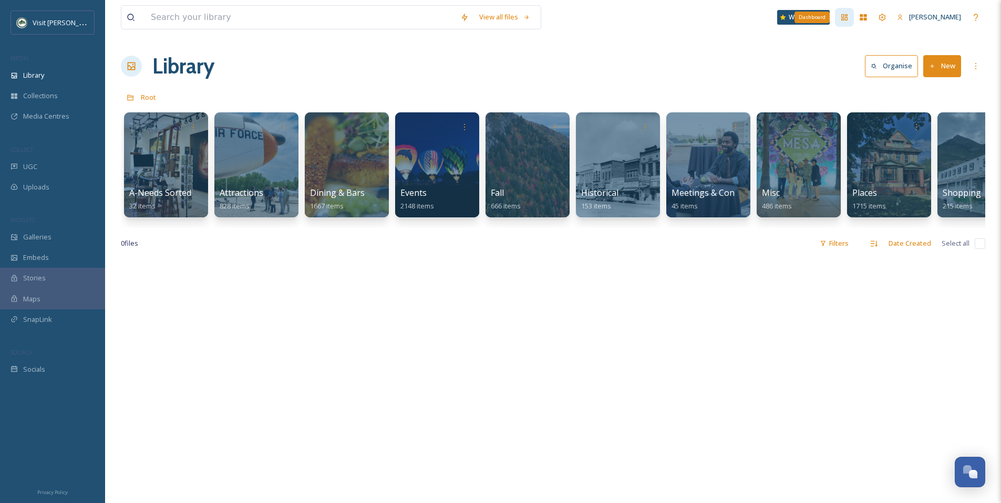
click at [740, 20] on icon at bounding box center [844, 17] width 8 height 8
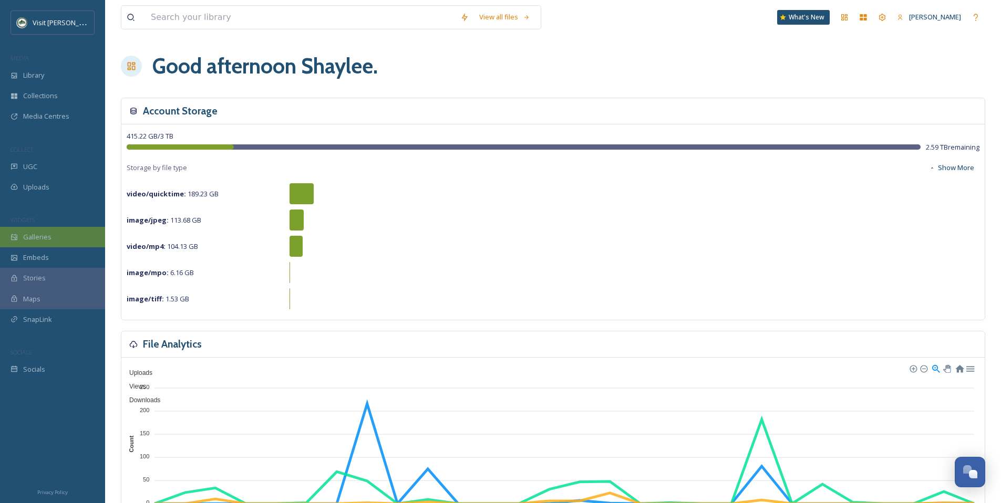
click at [56, 236] on div "Galleries" at bounding box center [52, 237] width 105 height 20
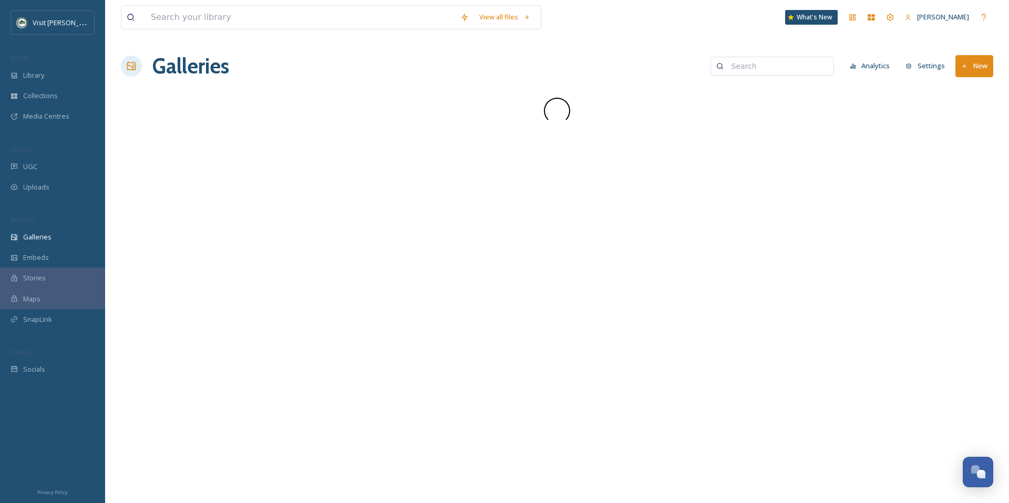
click at [740, 73] on button "Analytics" at bounding box center [869, 66] width 51 height 20
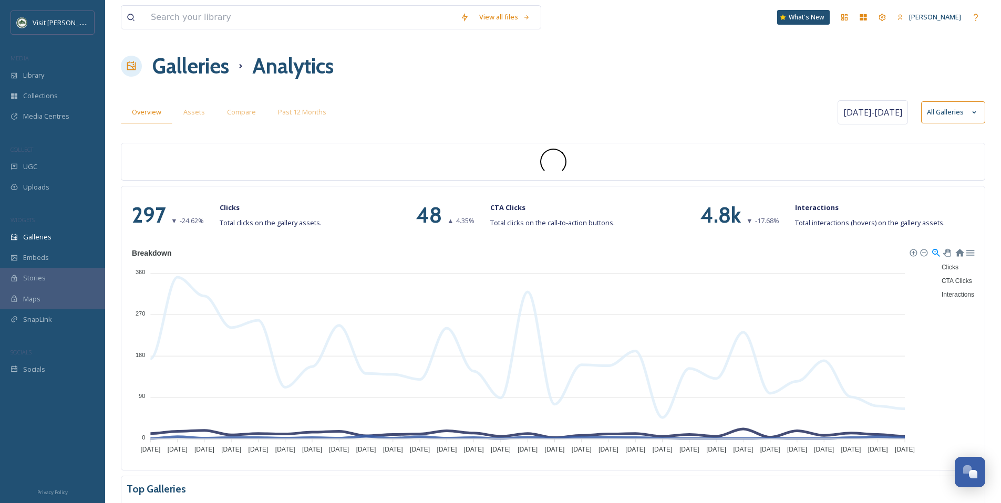
click at [213, 70] on h1 "Galleries" at bounding box center [190, 66] width 77 height 32
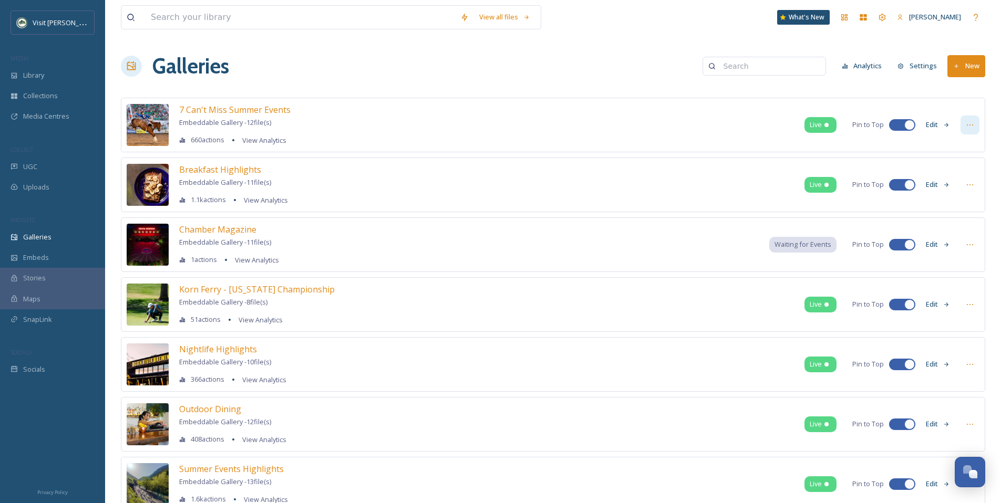
click at [740, 122] on icon at bounding box center [970, 125] width 8 height 8
click at [257, 107] on span "7 Can't Miss Summer Events" at bounding box center [234, 110] width 111 height 12
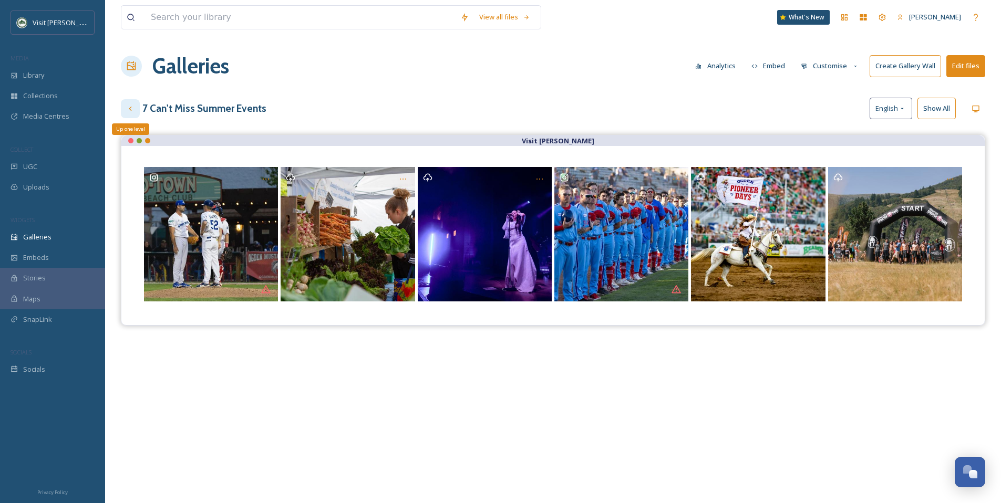
click at [128, 112] on icon at bounding box center [130, 109] width 8 height 8
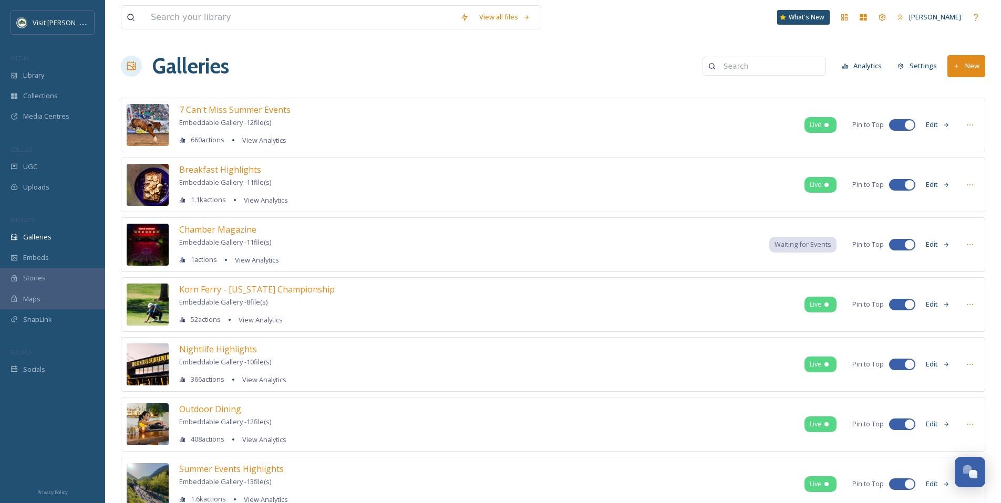
click at [740, 67] on button "Analytics" at bounding box center [861, 66] width 51 height 20
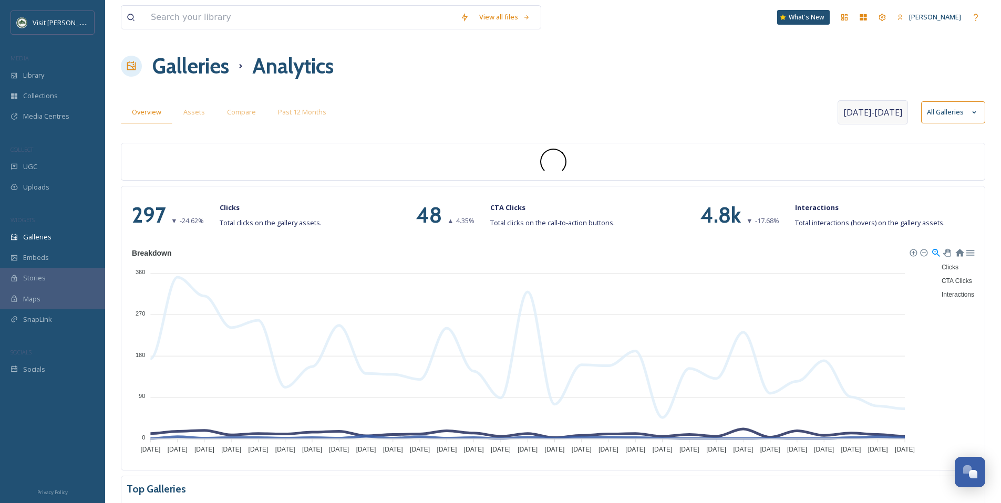
click at [740, 114] on span "[DATE] - [DATE]" at bounding box center [872, 112] width 59 height 13
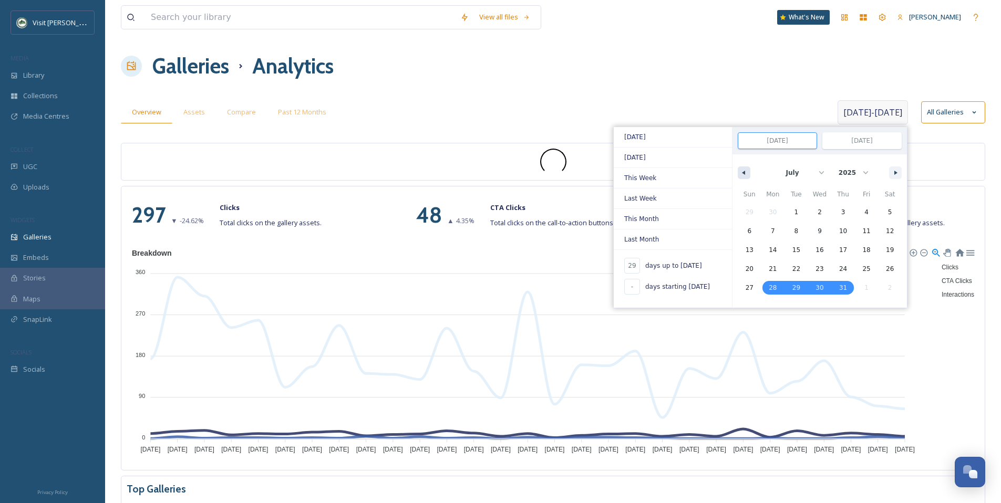
click at [740, 171] on button "button" at bounding box center [744, 173] width 13 height 13
select select "4"
click at [740, 253] on span "17" at bounding box center [890, 250] width 24 height 14
type input "-"
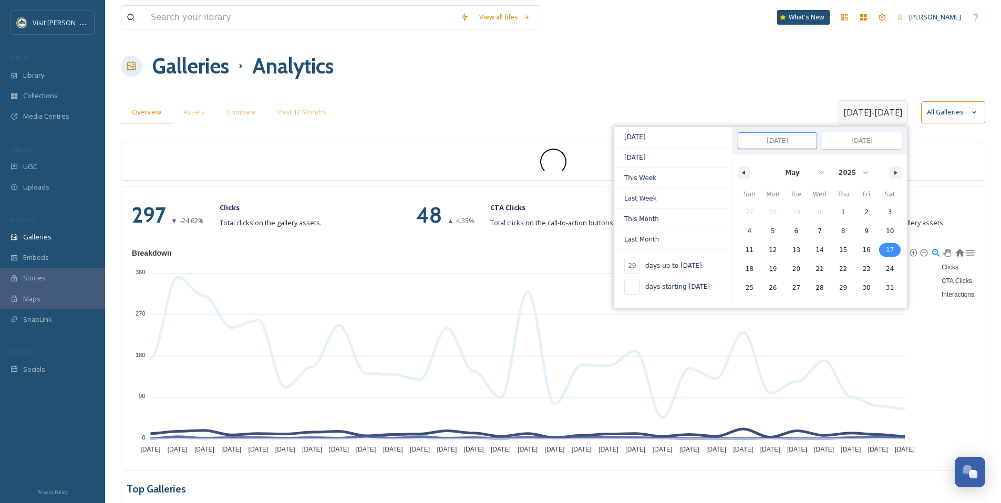
type input "[DATE]"
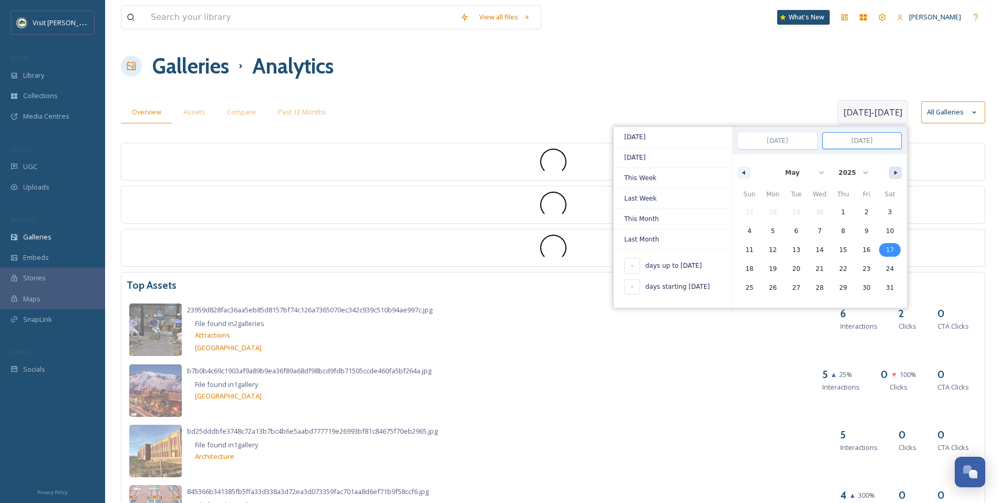
click at [740, 176] on button "button" at bounding box center [895, 173] width 13 height 13
select select "7"
click at [740, 285] on span "25" at bounding box center [773, 287] width 8 height 19
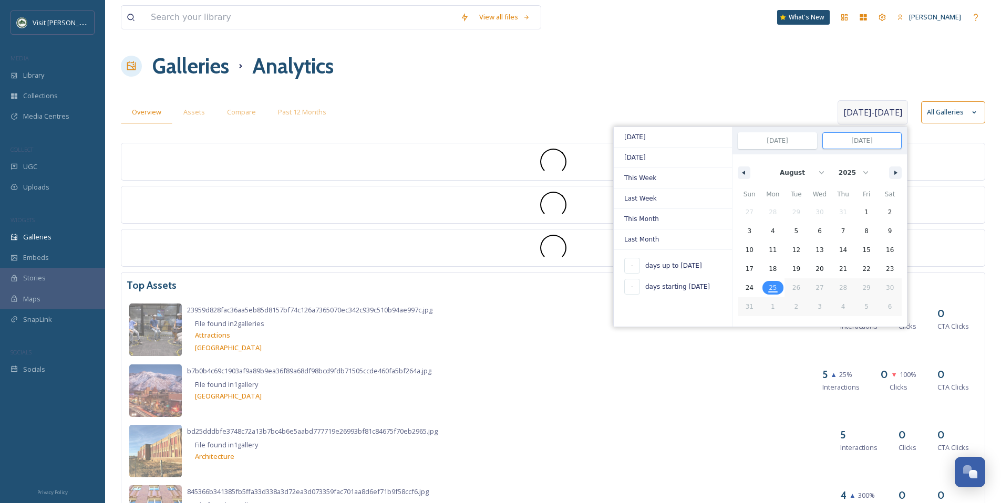
type input "101"
type input "[DATE]"
select select "4"
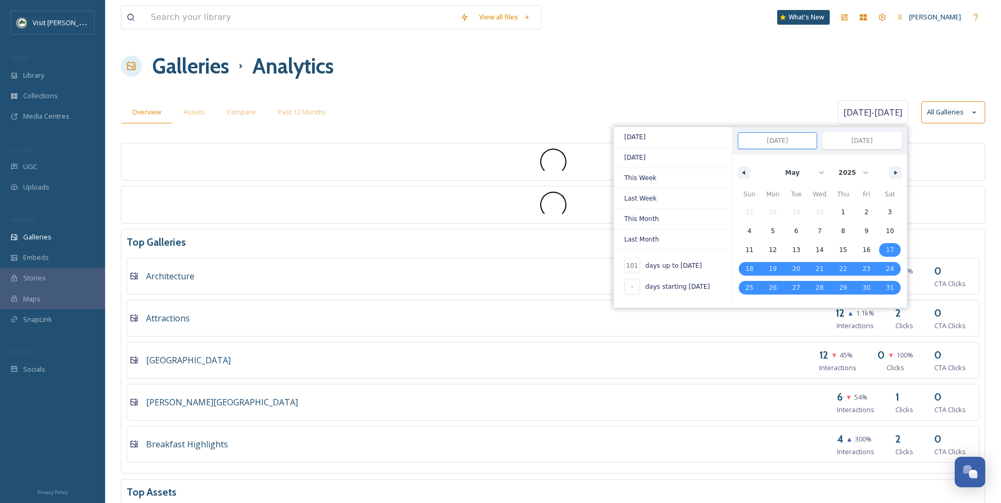
click at [537, 138] on div "View all files What's New [PERSON_NAME] Galleries Analytics Overview Assets Com…" at bounding box center [553, 509] width 896 height 1019
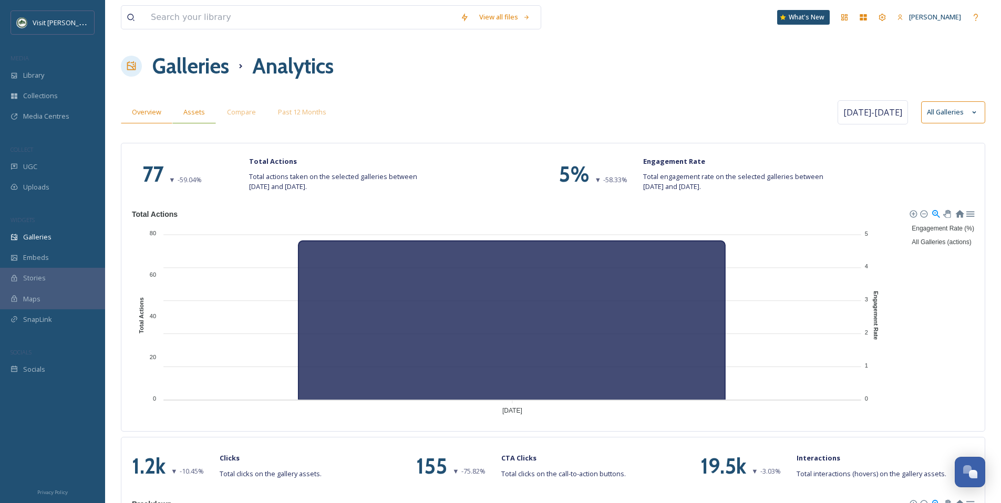
click at [206, 116] on div "Assets" at bounding box center [194, 112] width 44 height 22
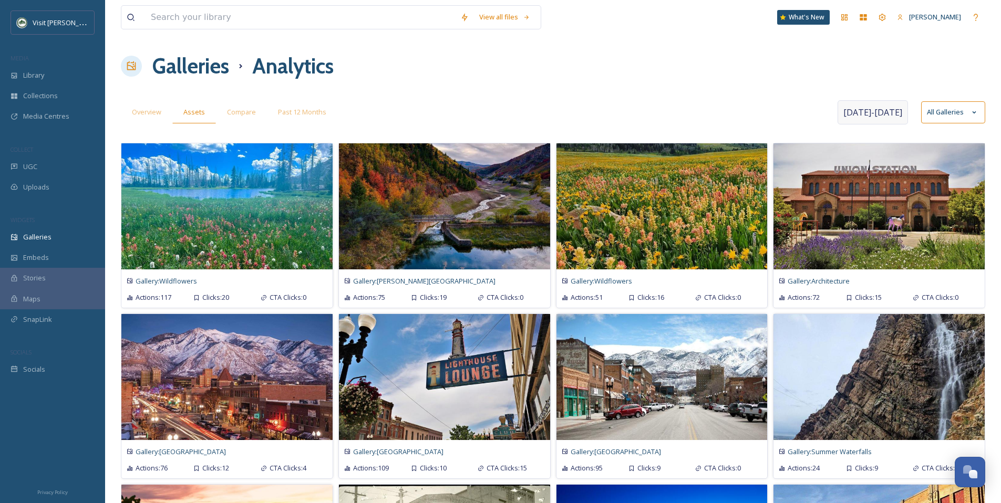
click at [740, 115] on span "[DATE] - [DATE]" at bounding box center [872, 112] width 59 height 13
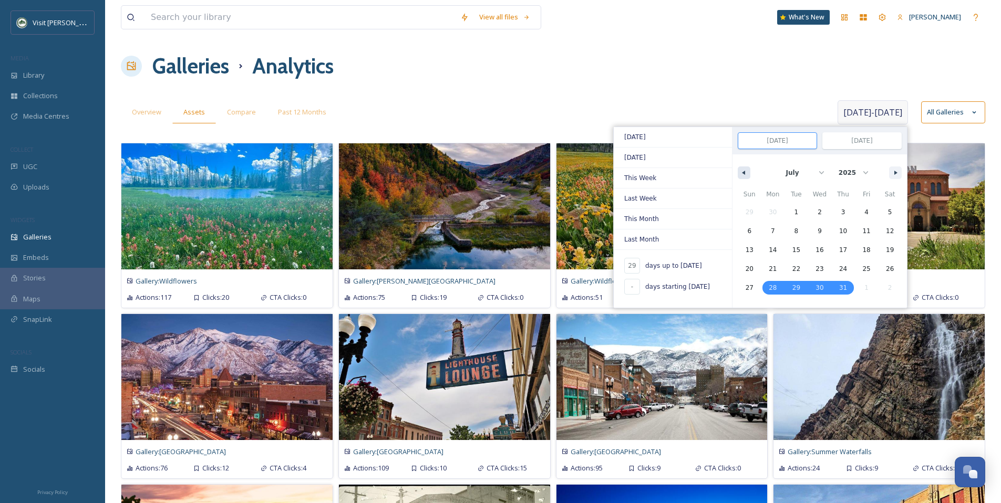
click at [740, 173] on icon "button" at bounding box center [742, 173] width 5 height 4
select select "4"
click at [740, 253] on span "17" at bounding box center [890, 250] width 24 height 14
type input "-"
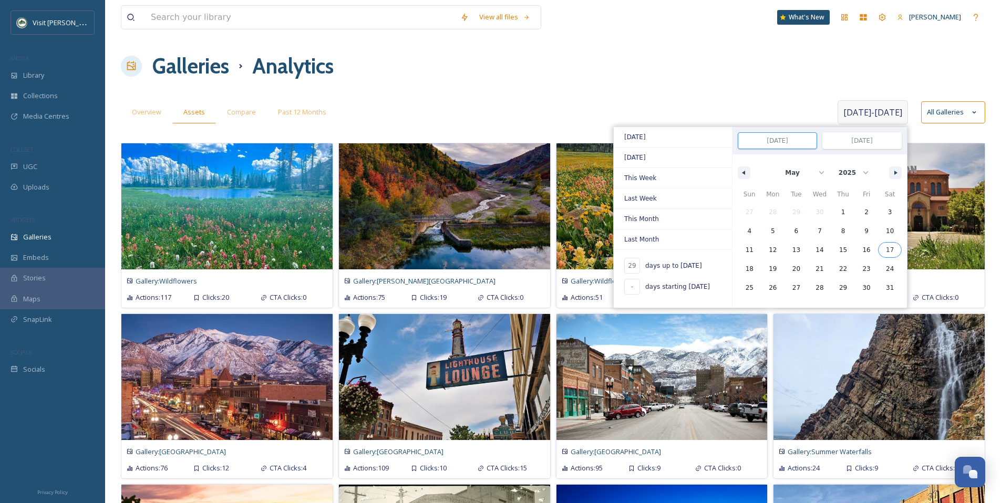
type input "[DATE]"
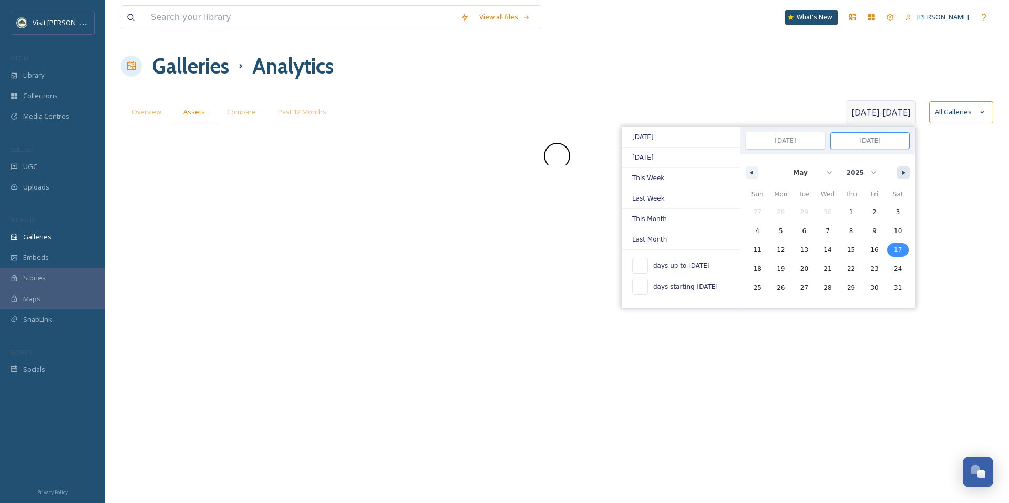
click at [740, 175] on button "button" at bounding box center [903, 173] width 13 height 13
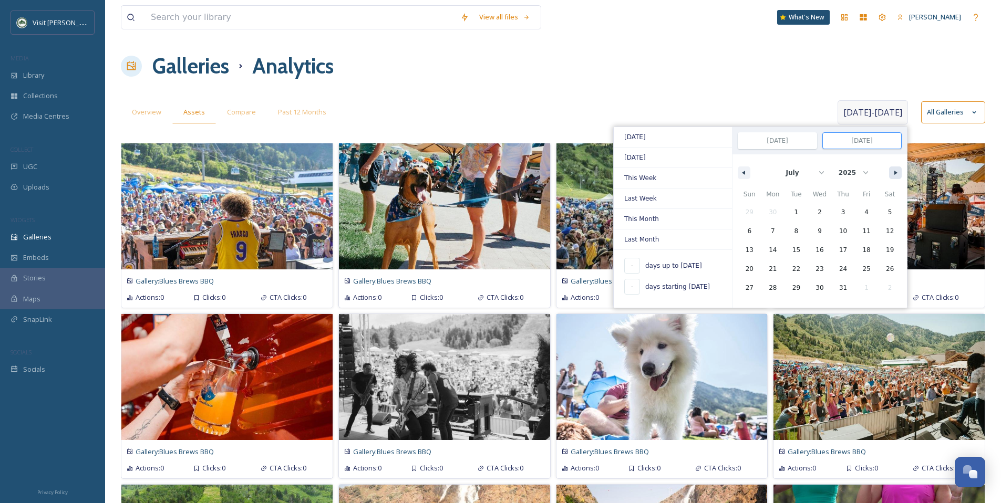
click at [740, 175] on div "January February March April May June July August September October November [D…" at bounding box center [819, 170] width 174 height 32
click at [740, 175] on button "button" at bounding box center [895, 173] width 13 height 13
select select "7"
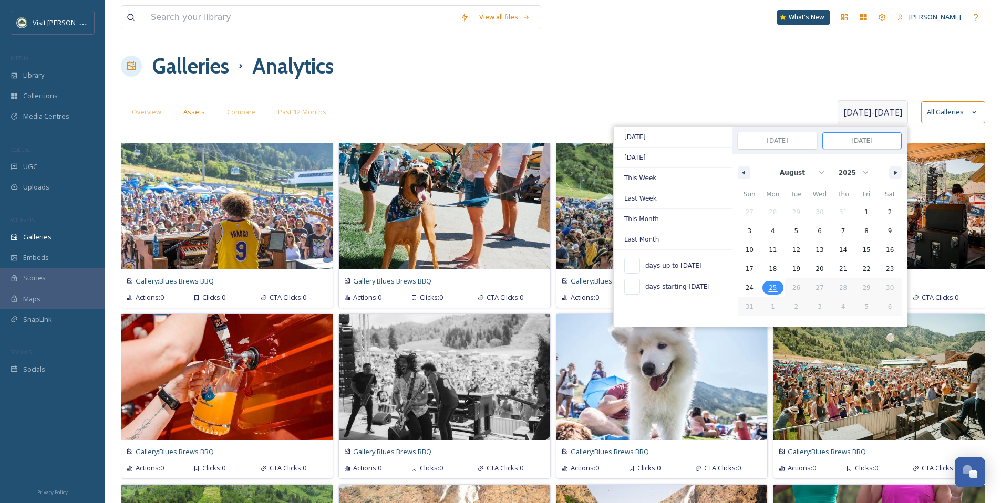
click at [740, 289] on span "25" at bounding box center [773, 287] width 8 height 19
type input "101"
type input "[DATE]"
select select "4"
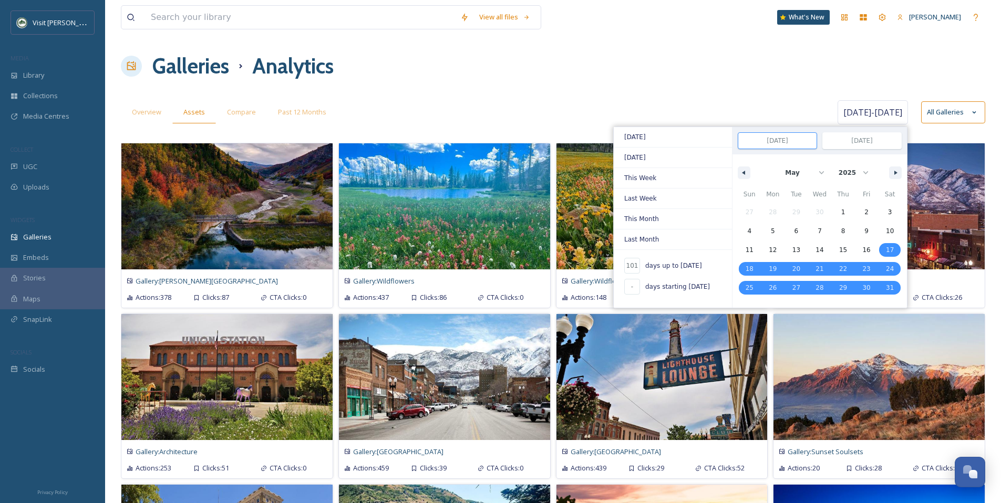
click at [573, 100] on div "Overview Assets Compare Past 12 Months [DATE] - [DATE] [DATE] [DATE] This Week …" at bounding box center [553, 112] width 864 height 29
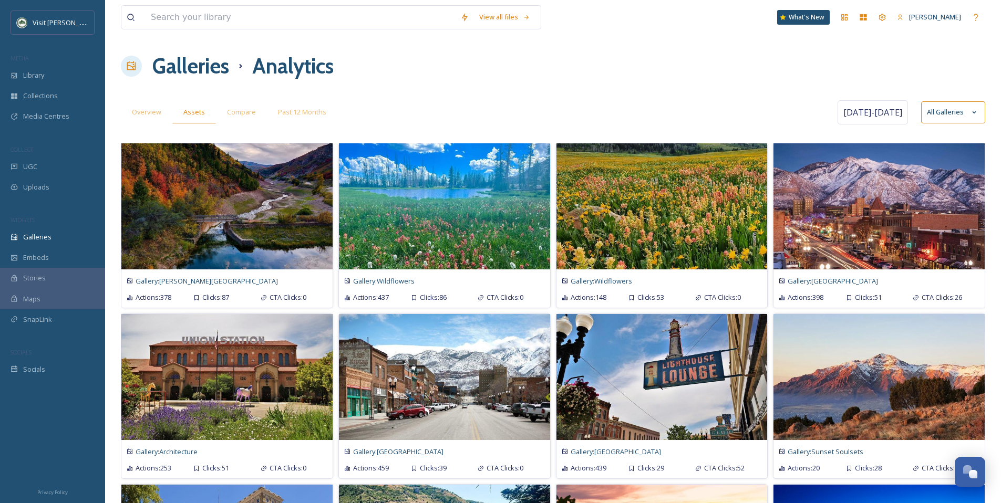
click at [740, 112] on button "All Galleries" at bounding box center [953, 112] width 64 height 22
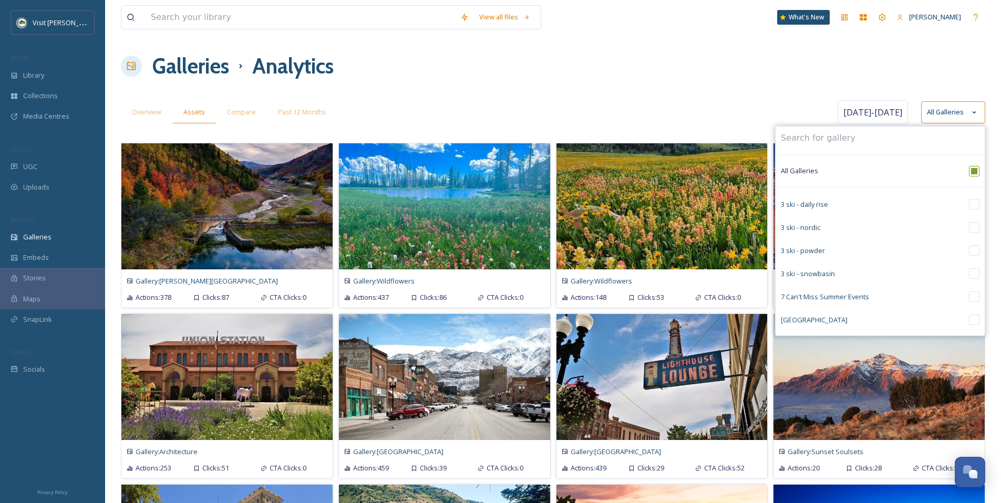
click at [740, 112] on button "All Galleries" at bounding box center [953, 112] width 64 height 22
click at [740, 118] on div "Overview Assets Compare Past 12 Months" at bounding box center [478, 112] width 714 height 22
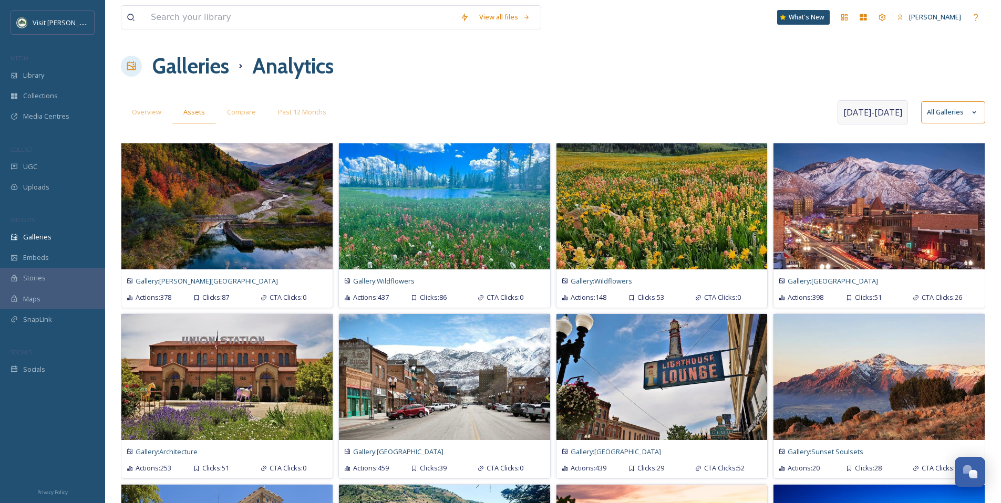
click at [740, 105] on div "[DATE] - [DATE]" at bounding box center [872, 112] width 70 height 24
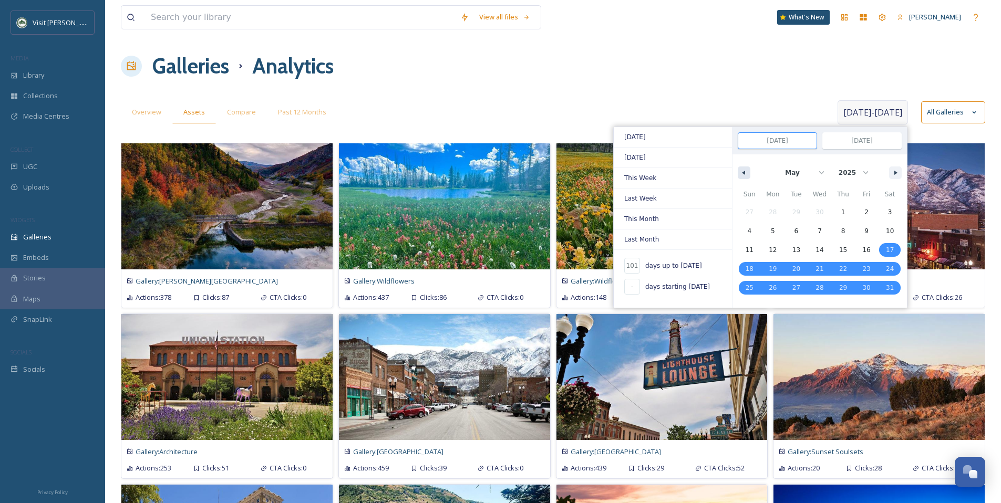
click at [740, 172] on button "button" at bounding box center [744, 173] width 13 height 13
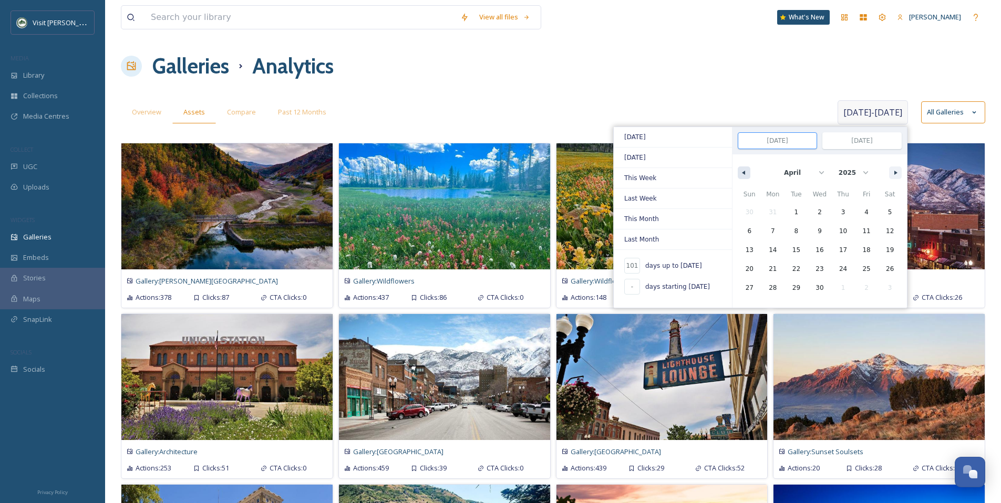
click at [740, 172] on button "button" at bounding box center [744, 173] width 13 height 13
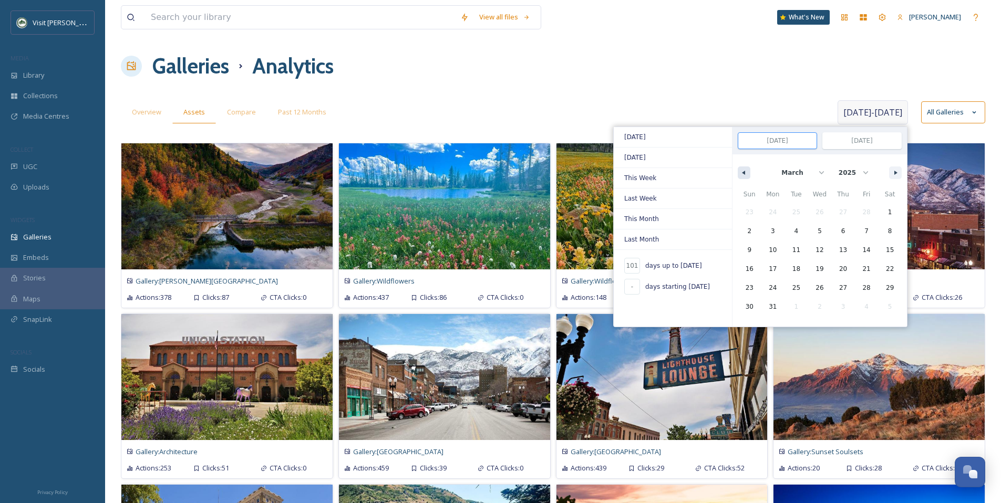
click at [740, 172] on button "button" at bounding box center [744, 173] width 13 height 13
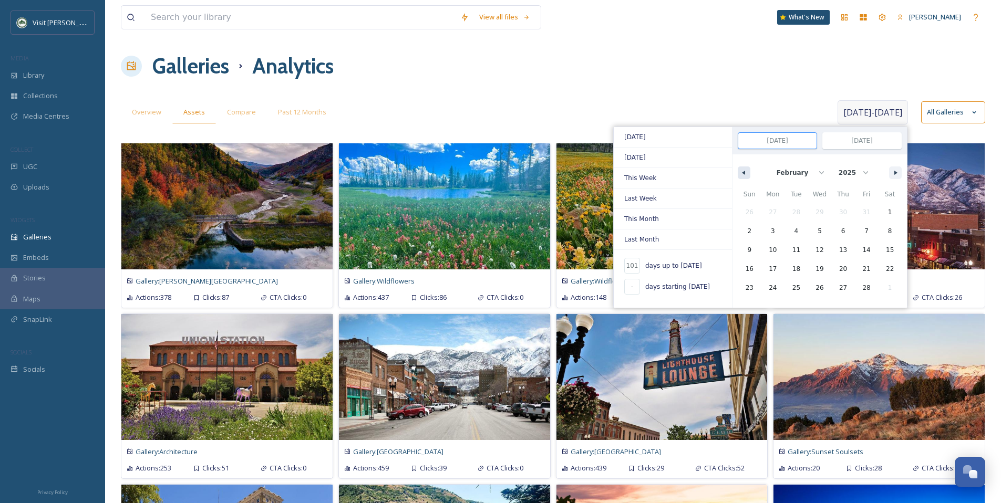
click at [740, 172] on button "button" at bounding box center [744, 173] width 13 height 13
select select "11"
select select "2024"
click at [740, 172] on button "button" at bounding box center [744, 173] width 13 height 13
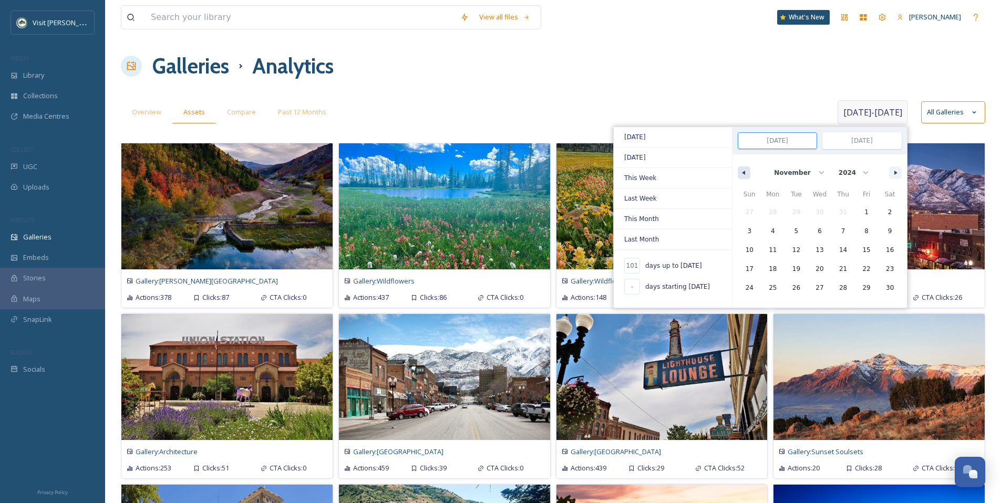
click at [740, 172] on button "button" at bounding box center [744, 173] width 13 height 13
select select "8"
click at [740, 210] on span "1" at bounding box center [749, 212] width 4 height 19
type input "-"
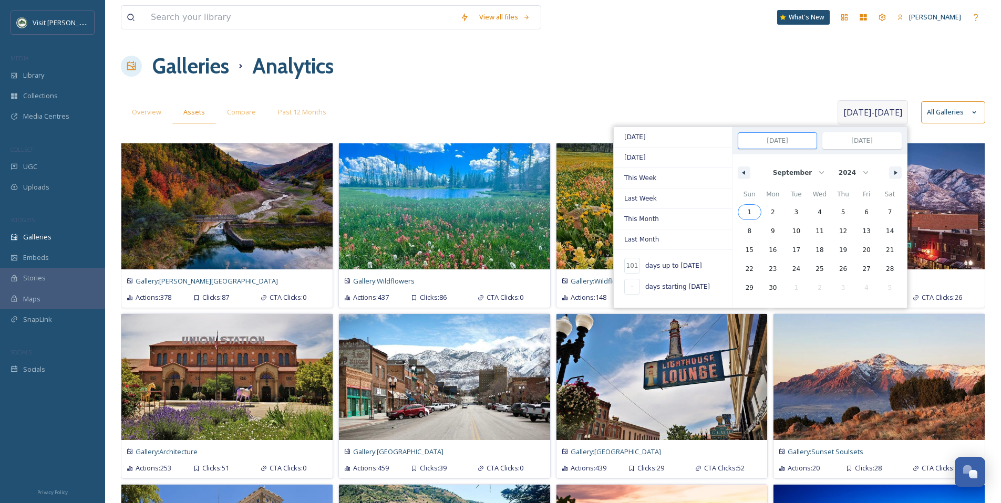
type input "[DATE]"
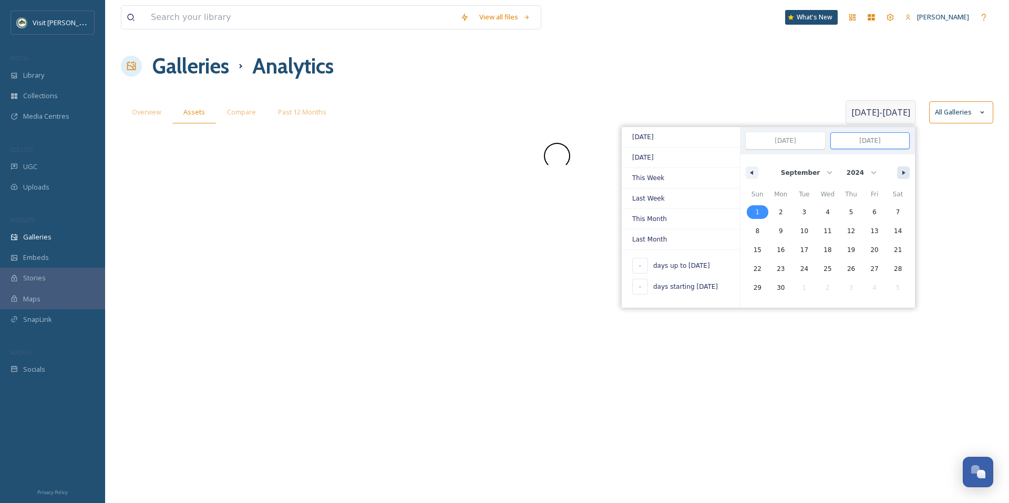
click at [740, 173] on icon "button" at bounding box center [904, 173] width 5 height 4
select select "10"
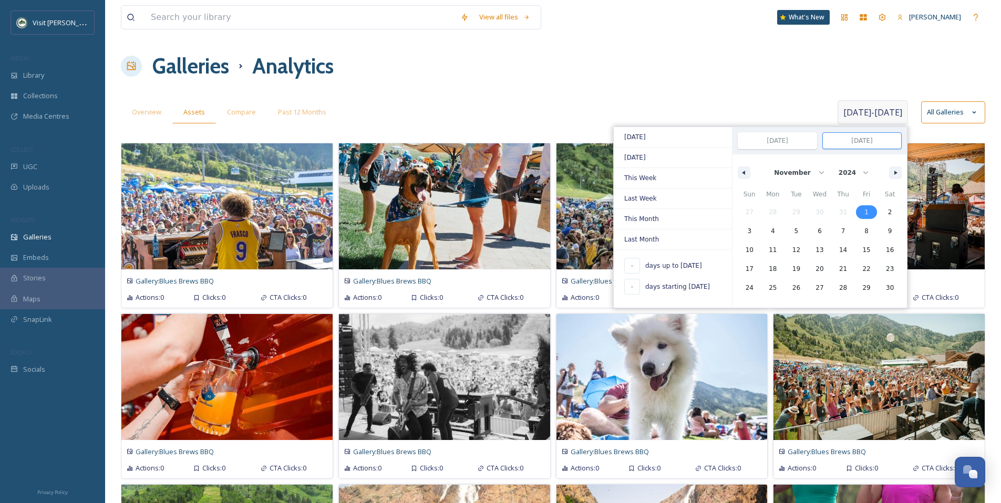
click at [740, 214] on span "1" at bounding box center [866, 212] width 4 height 19
type input "[DATE]"
select select "8"
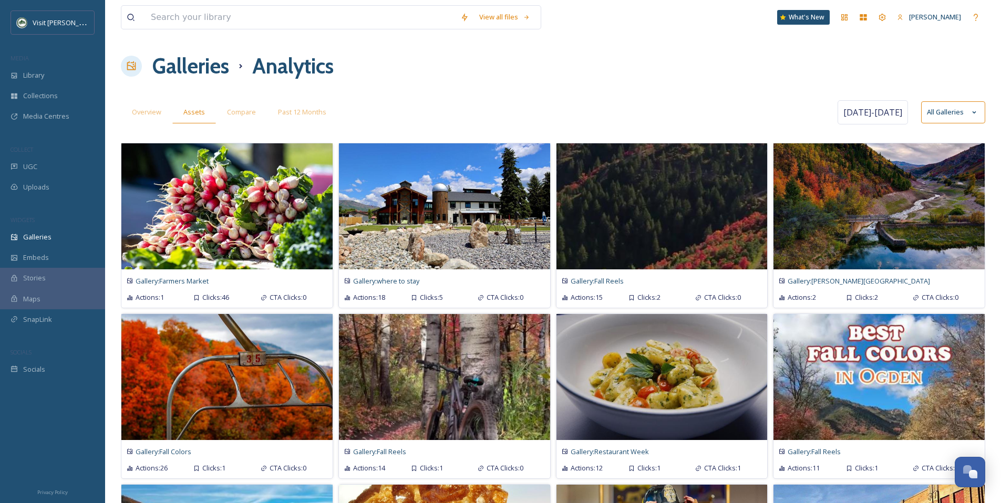
click at [518, 122] on div "Overview Assets Compare Past 12 Months" at bounding box center [478, 112] width 714 height 22
click at [56, 79] on div "Library" at bounding box center [52, 75] width 105 height 20
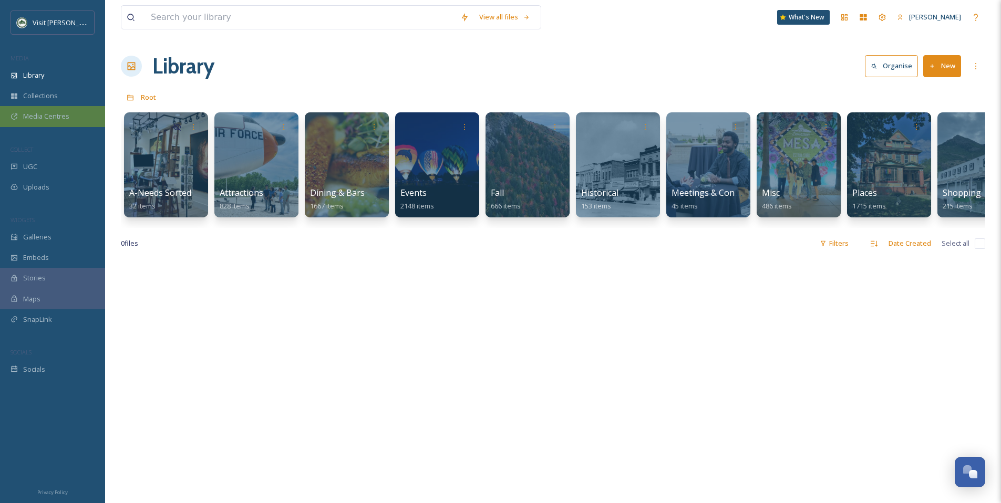
click at [47, 119] on span "Media Centres" at bounding box center [46, 116] width 46 height 10
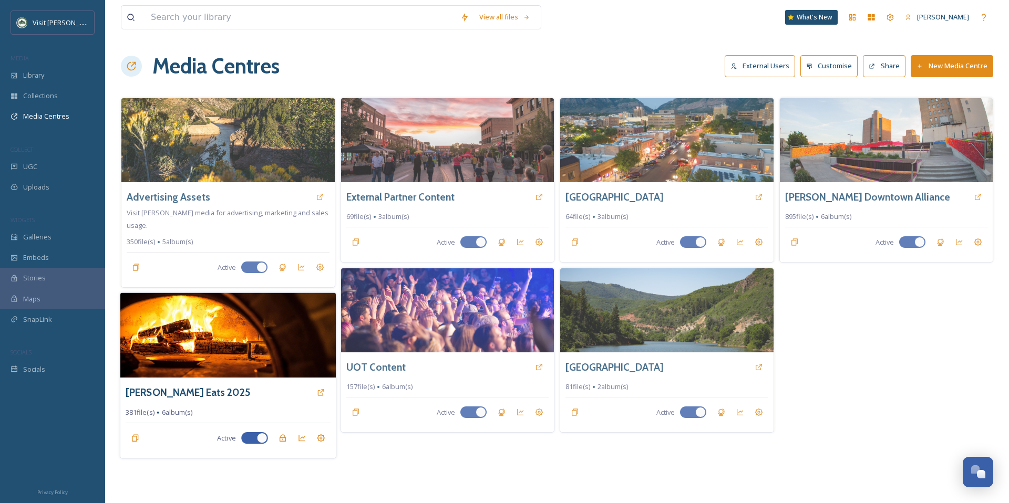
click at [189, 335] on img at bounding box center [227, 335] width 215 height 85
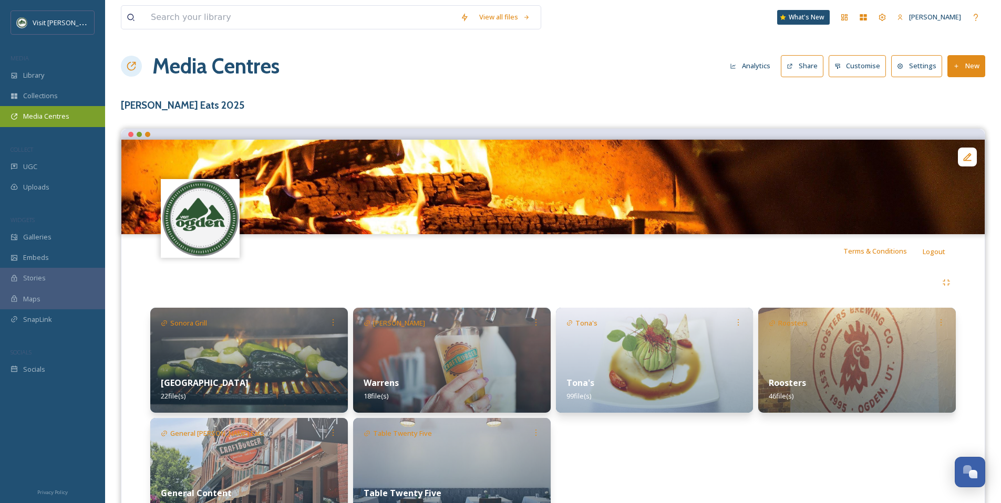
click at [45, 119] on span "Media Centres" at bounding box center [46, 116] width 46 height 10
